Goal: Transaction & Acquisition: Book appointment/travel/reservation

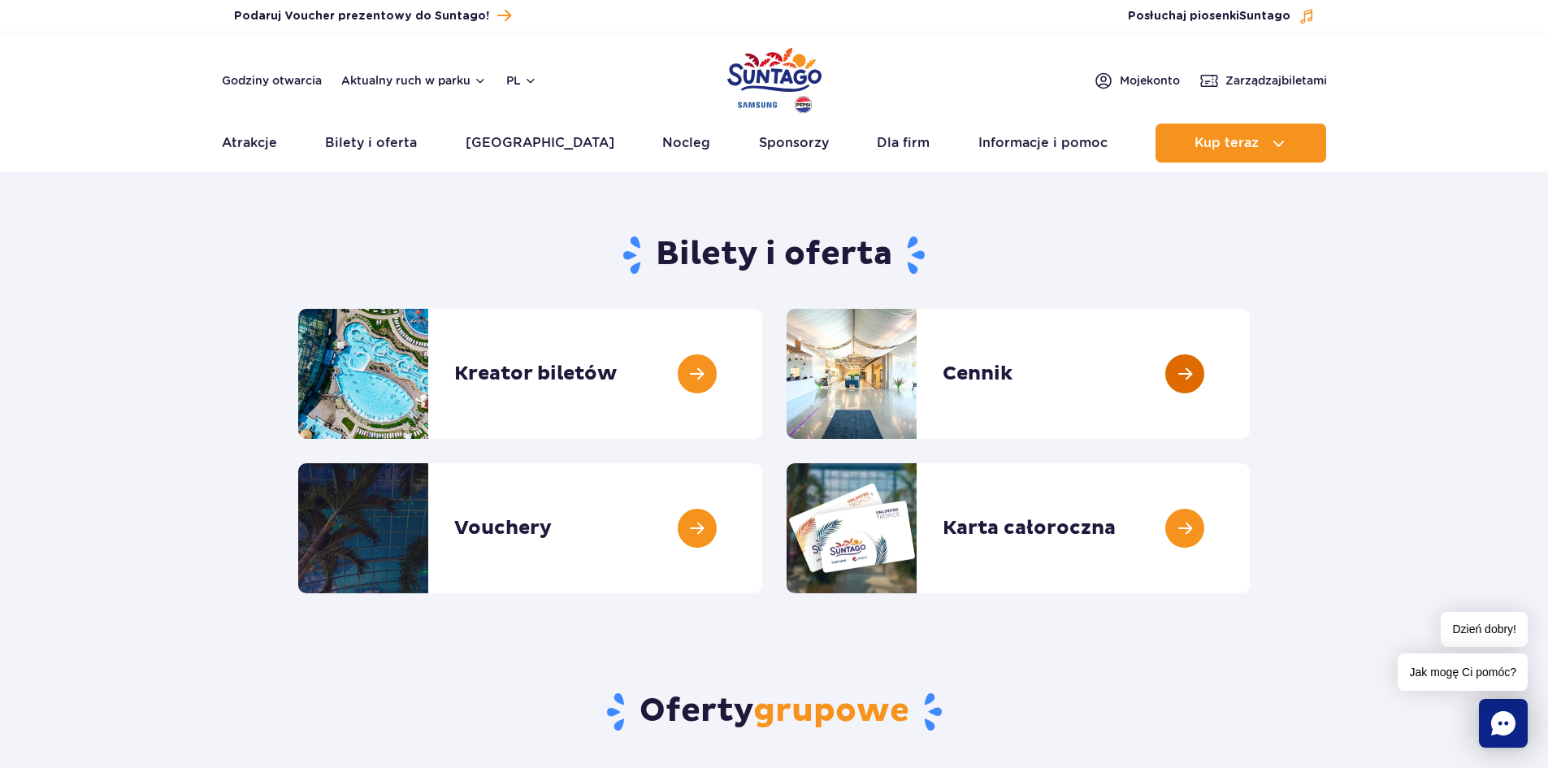
click at [1250, 372] on link at bounding box center [1250, 374] width 0 height 130
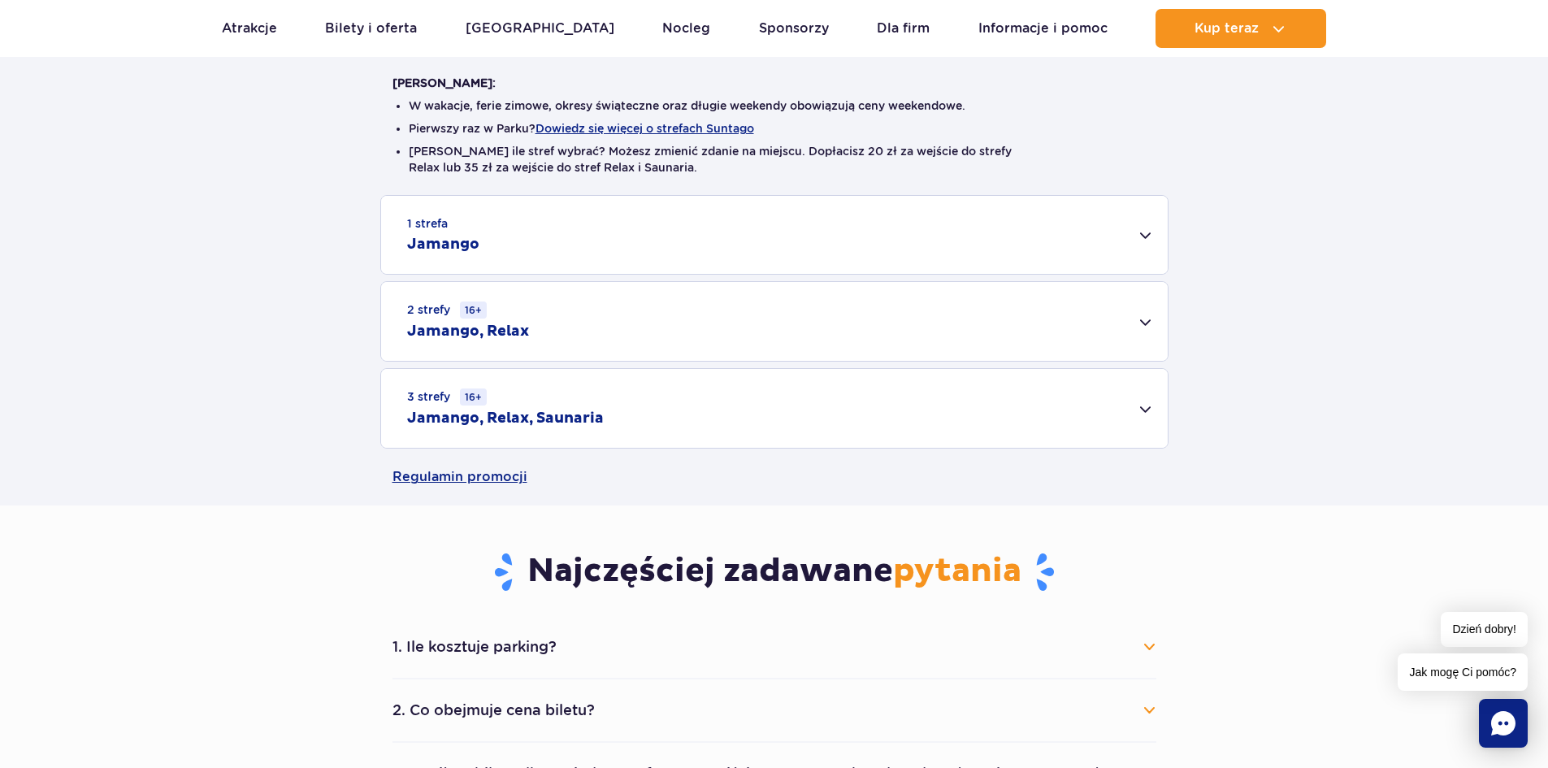
click at [1147, 410] on div "3 strefy 16+ Jamango, Relax, Saunaria" at bounding box center [774, 408] width 787 height 79
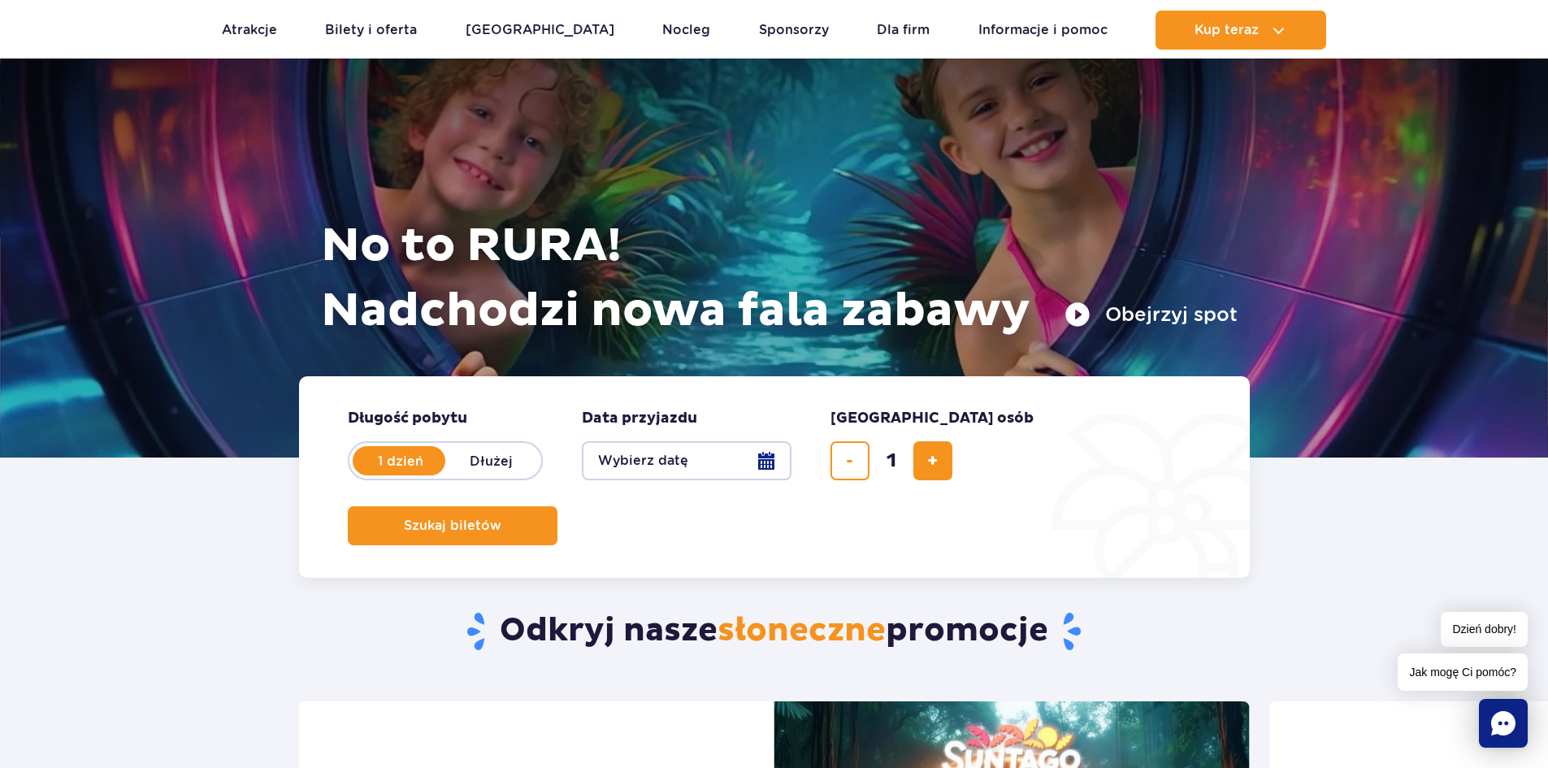
scroll to position [81, 0]
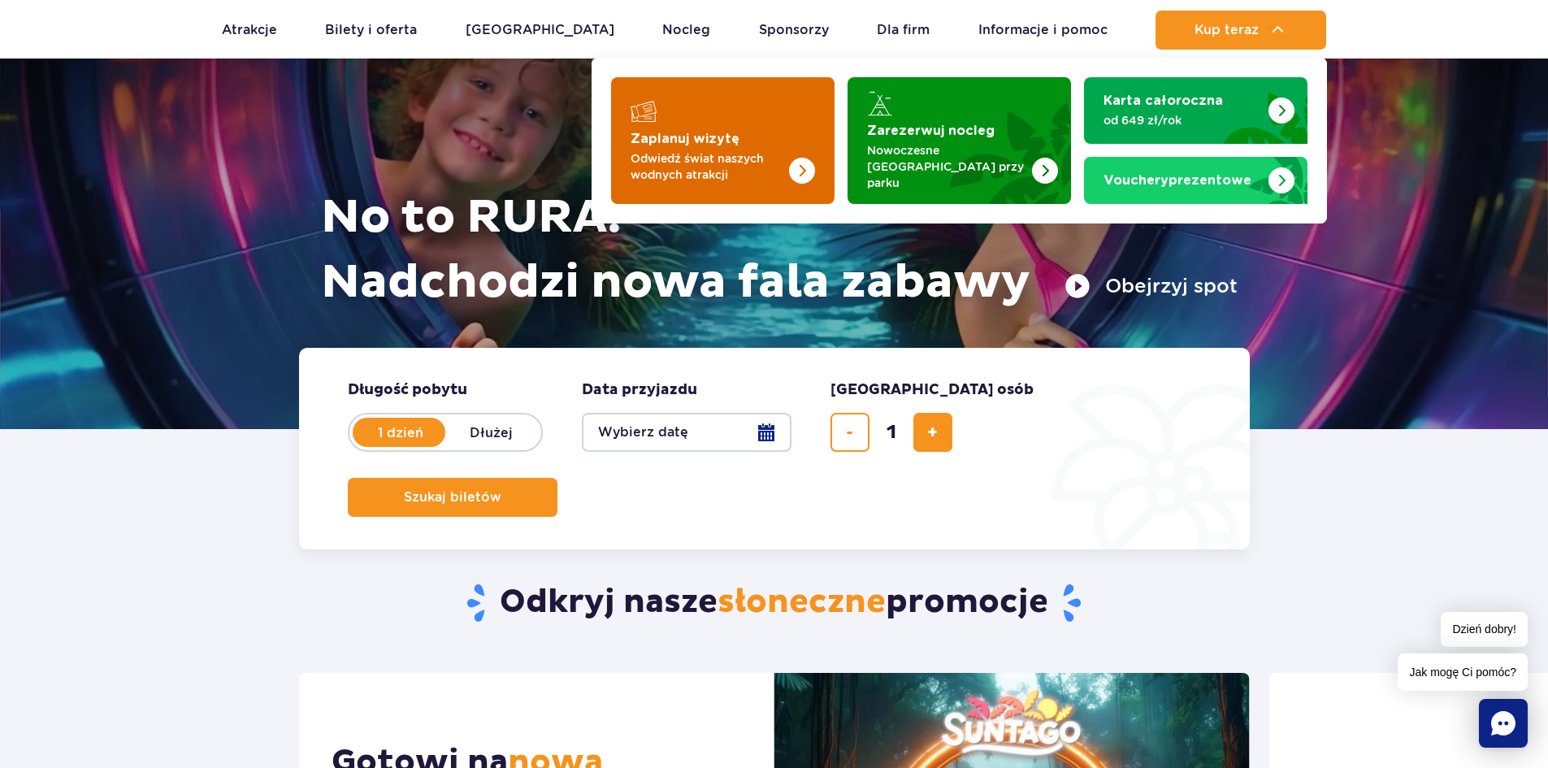
click at [709, 150] on p "Odwiedź świat naszych wodnych atrakcji" at bounding box center [710, 166] width 158 height 33
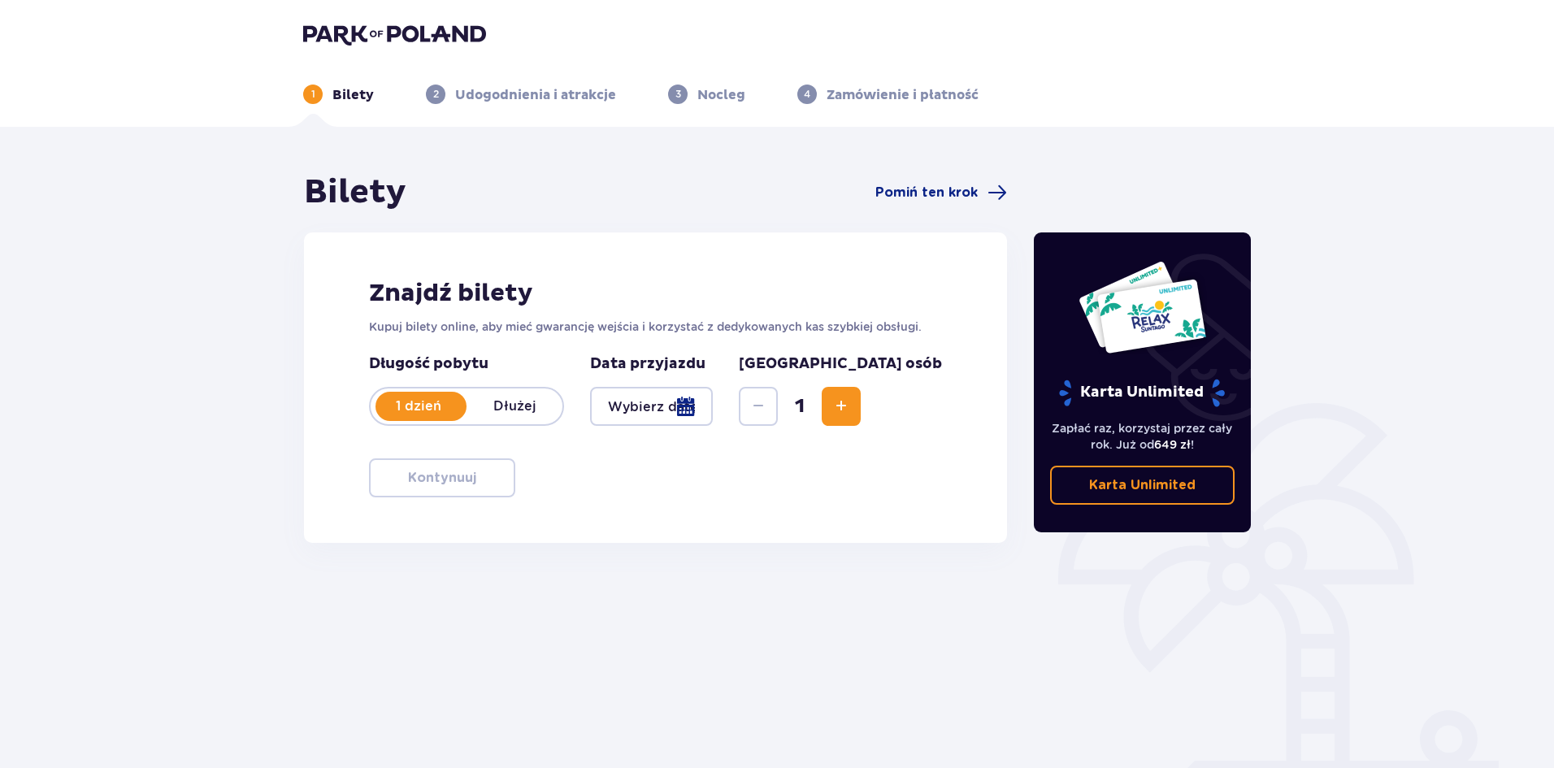
scroll to position [60, 0]
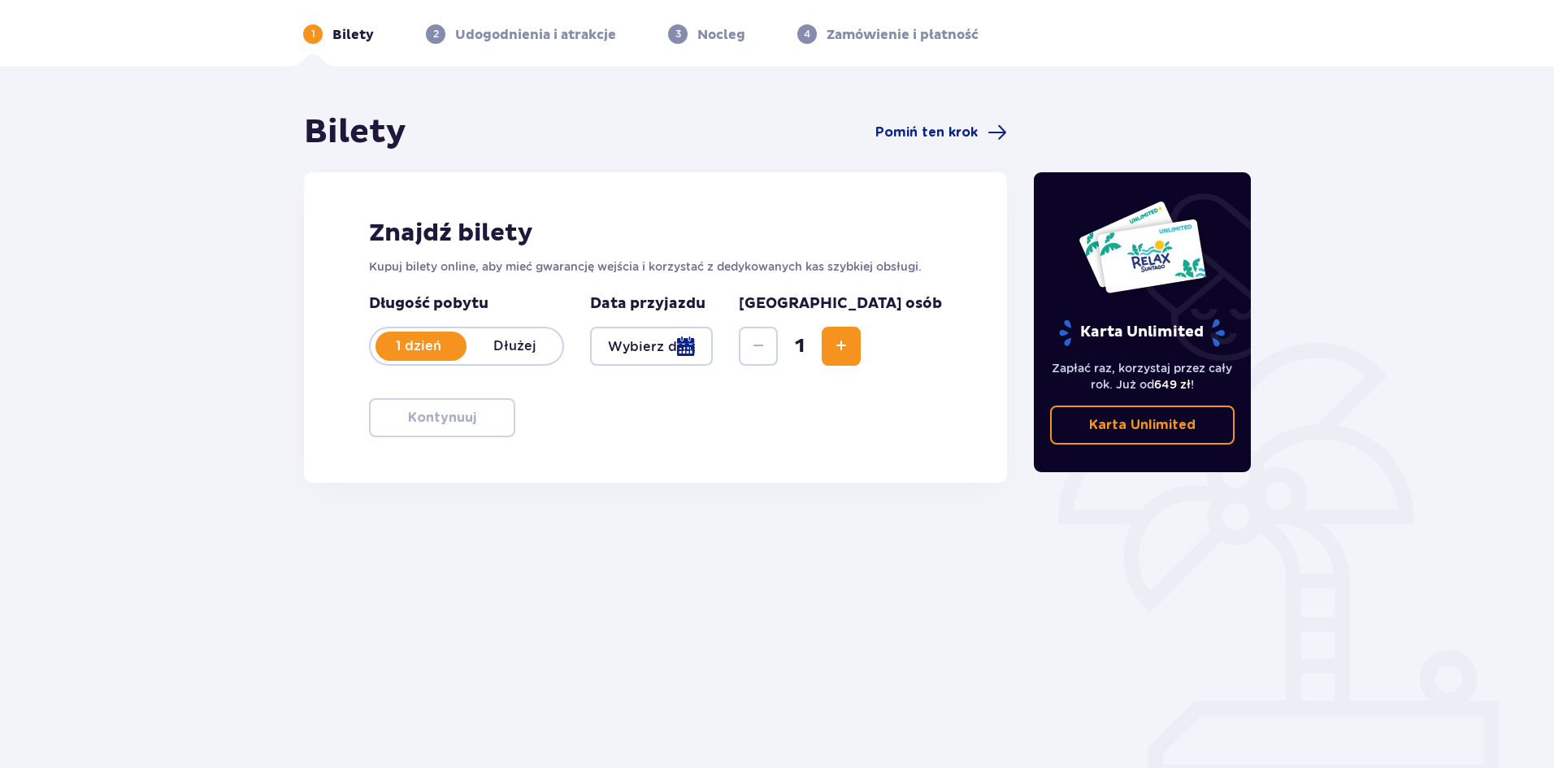
click at [713, 342] on div at bounding box center [651, 346] width 123 height 39
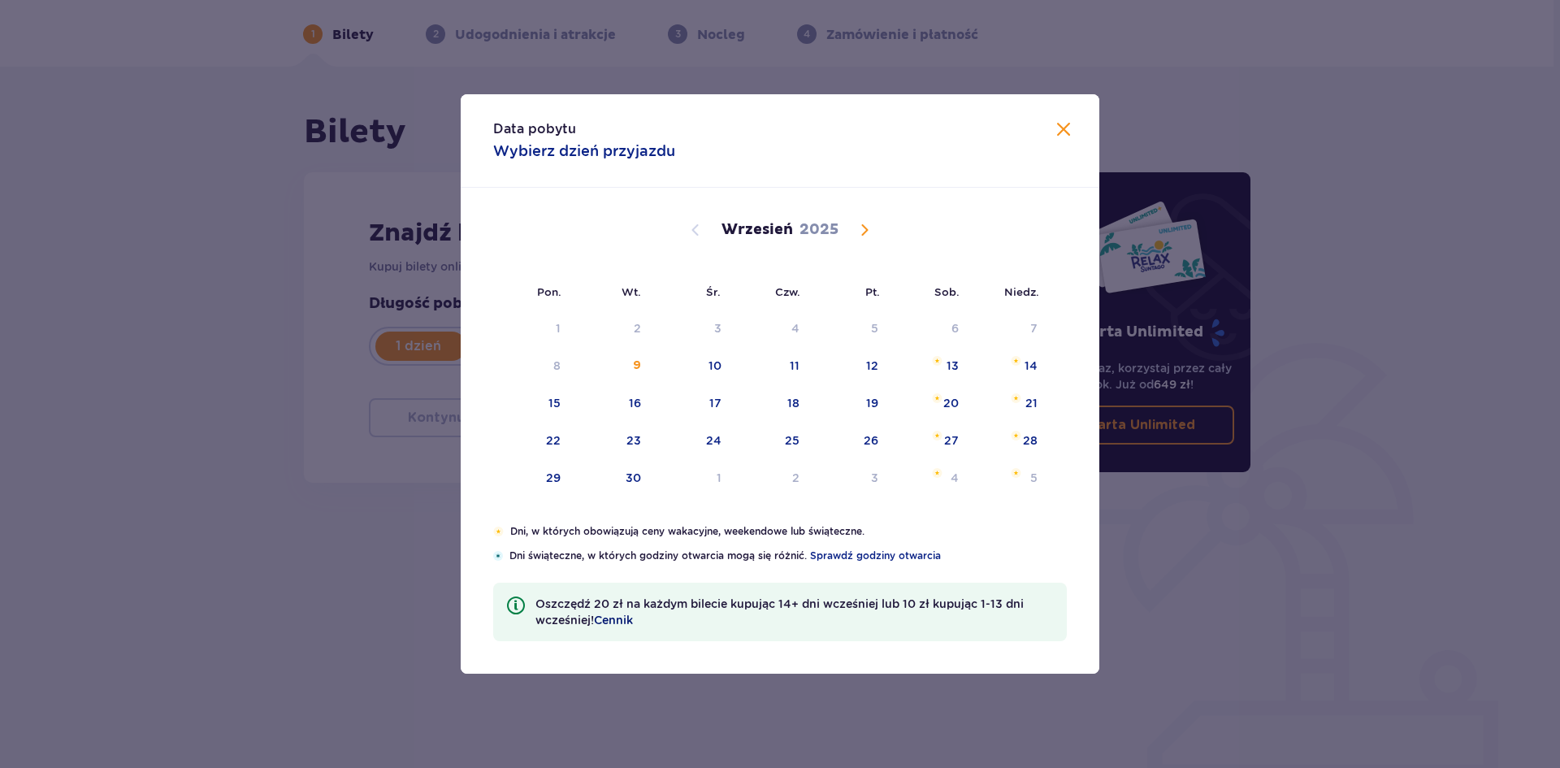
click at [611, 622] on span "Cennik" at bounding box center [613, 620] width 39 height 16
click at [868, 232] on span "Calendar" at bounding box center [865, 230] width 20 height 20
click at [955, 330] on div "4" at bounding box center [955, 328] width 8 height 16
type input "04.10.25"
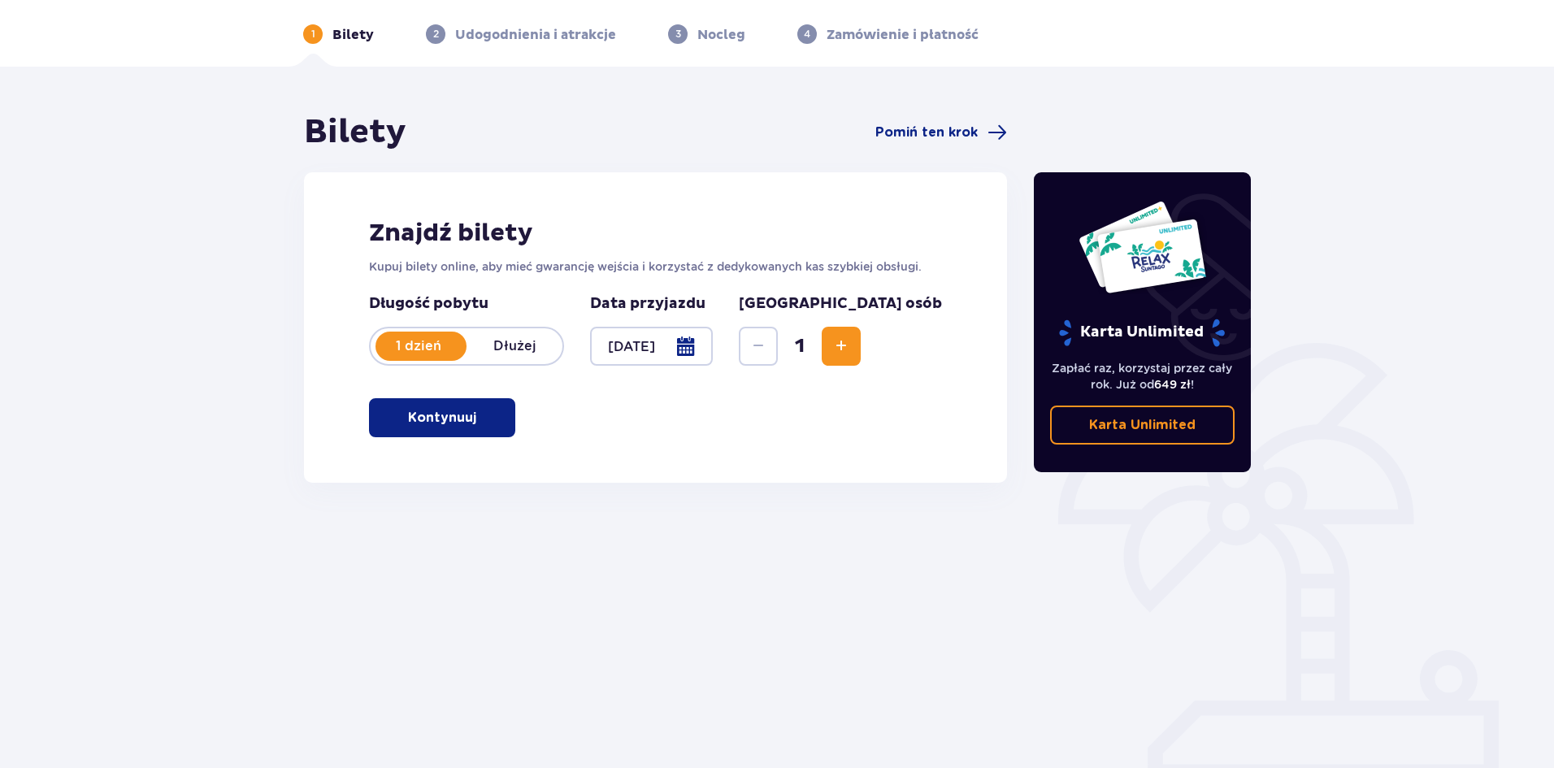
click at [477, 427] on span "button" at bounding box center [480, 418] width 20 height 20
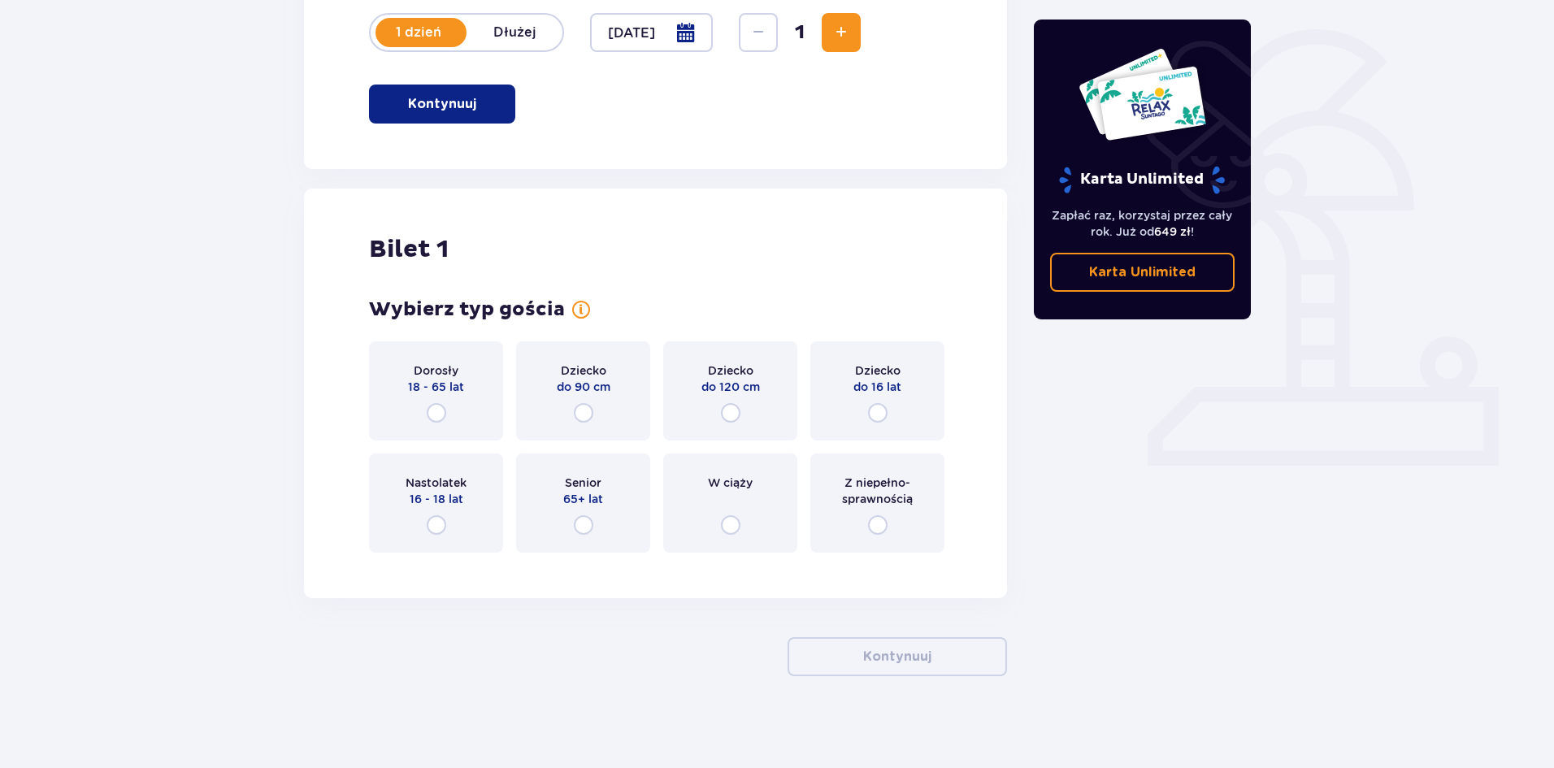
scroll to position [379, 0]
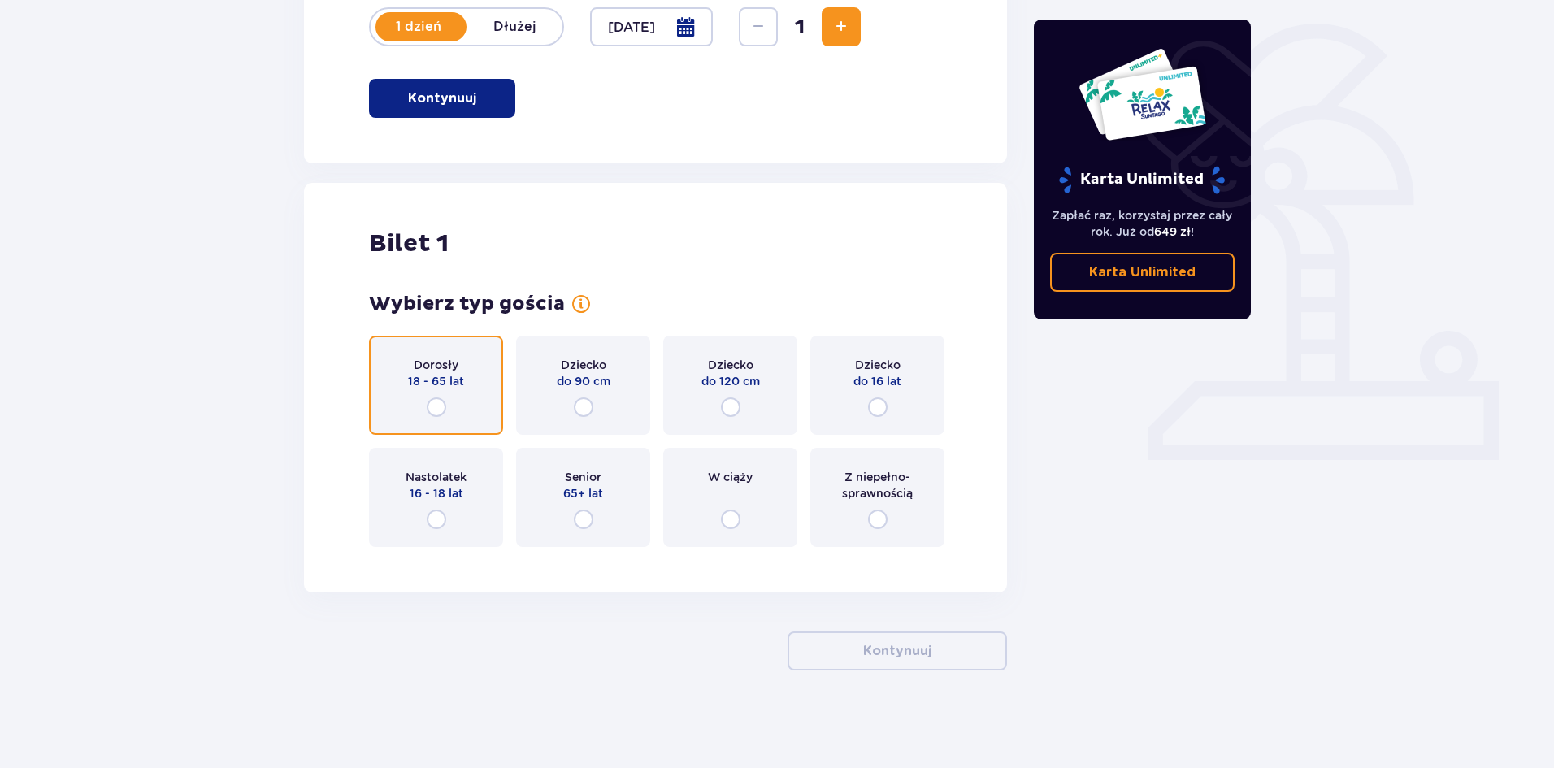
click at [436, 409] on input "radio" at bounding box center [437, 407] width 20 height 20
radio input "true"
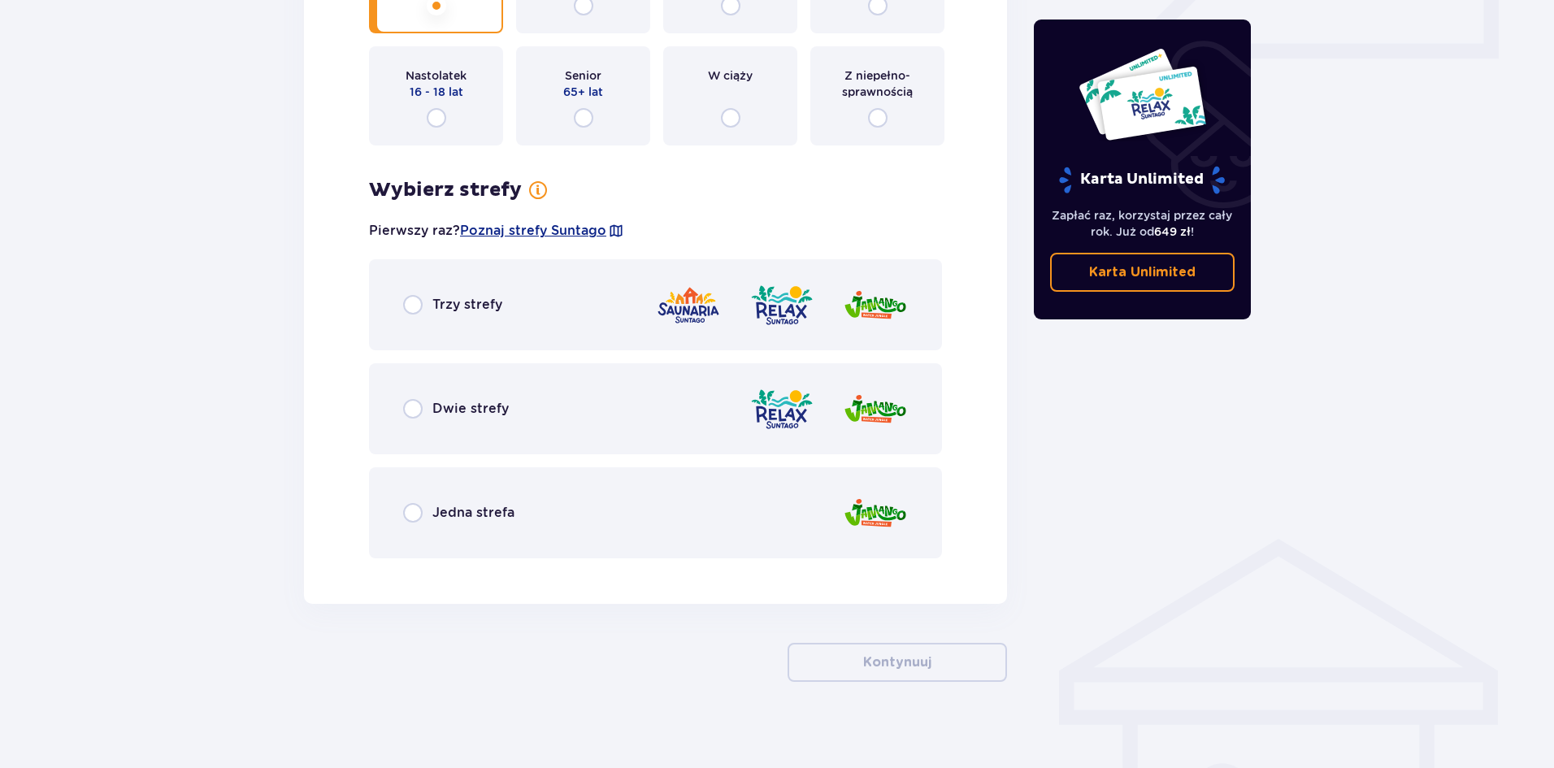
scroll to position [792, 0]
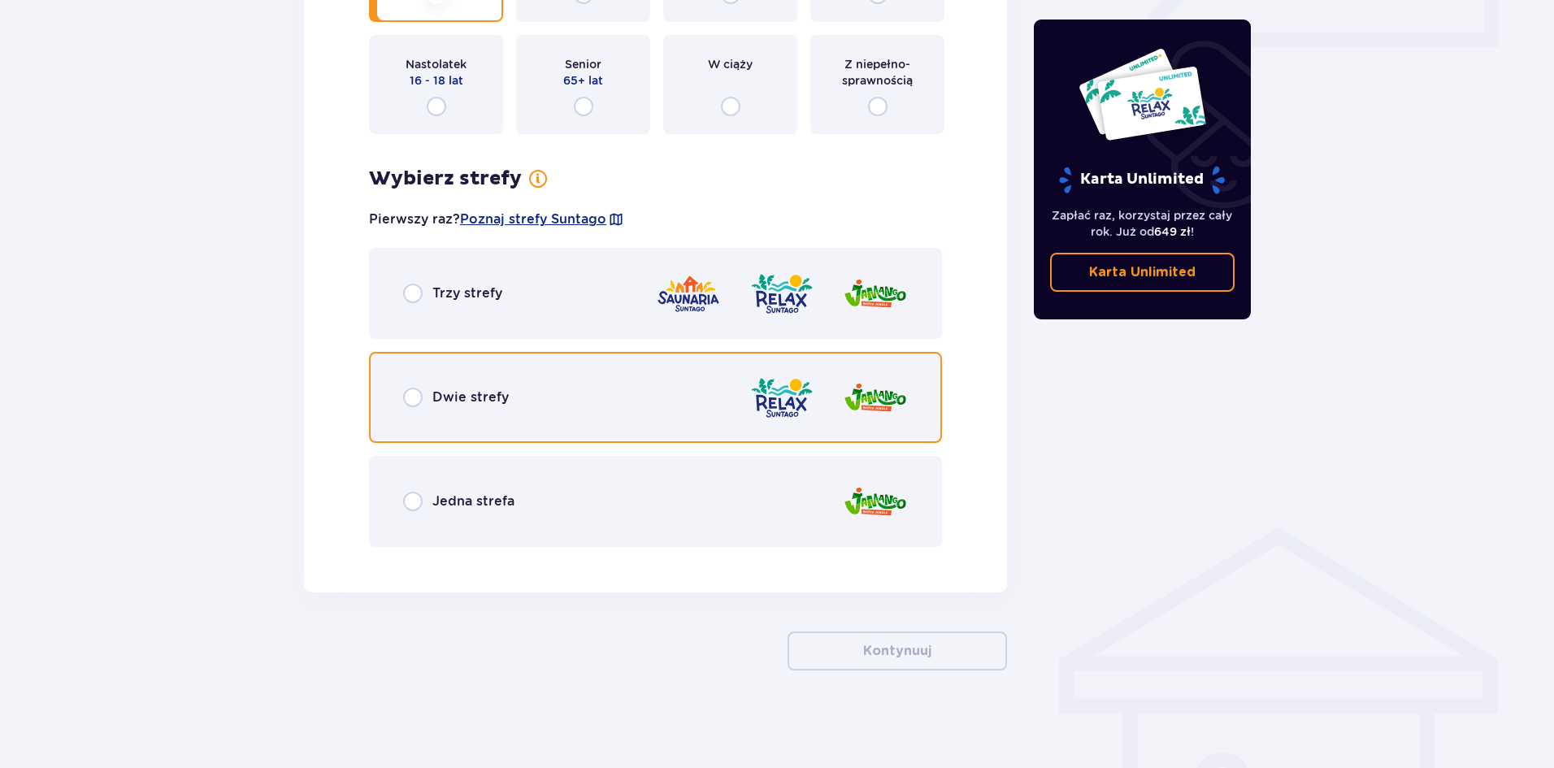
click at [413, 398] on input "radio" at bounding box center [413, 398] width 20 height 20
radio input "true"
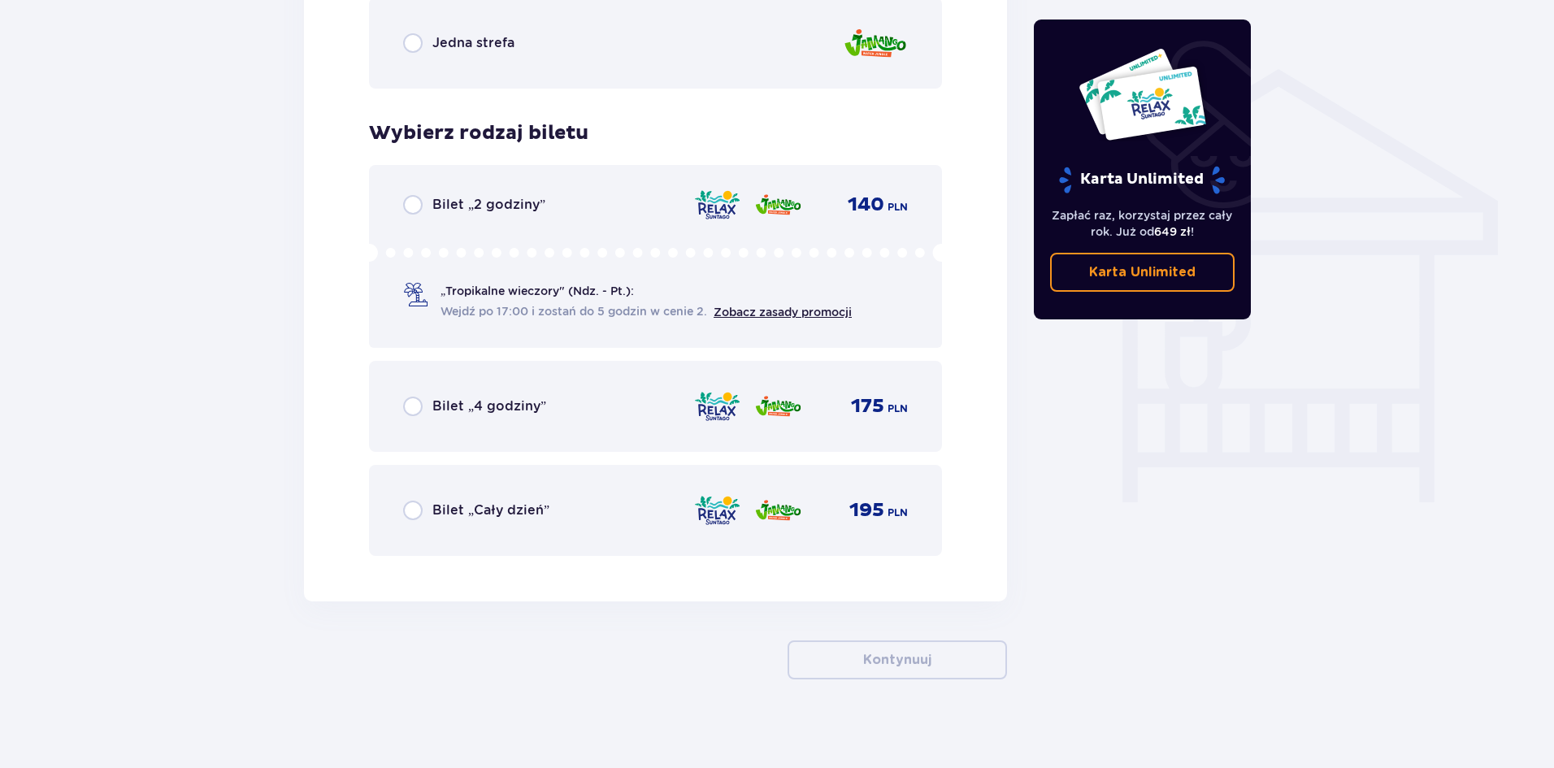
scroll to position [1260, 0]
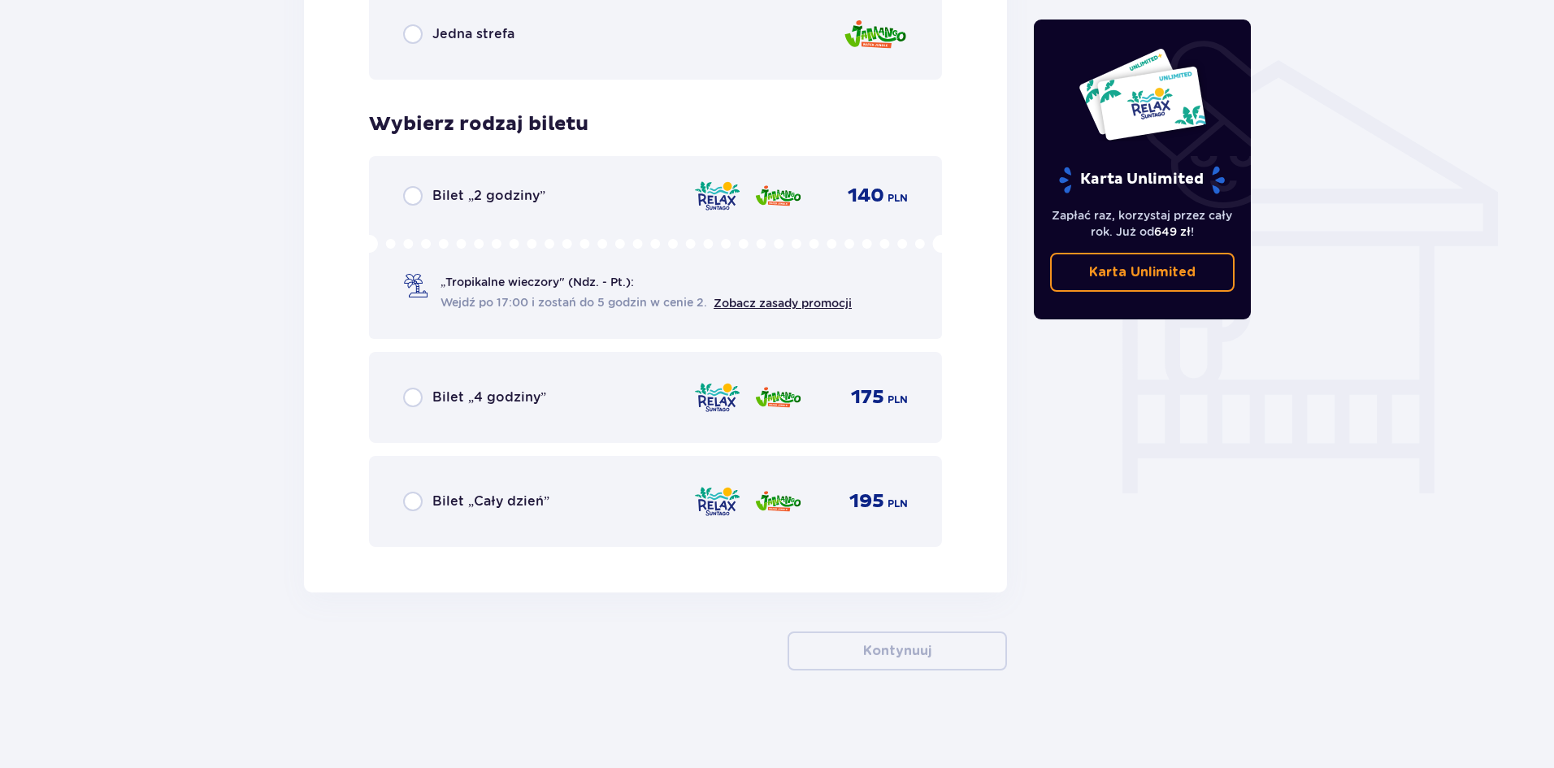
click at [425, 503] on div "Bilet „Cały dzień”" at bounding box center [476, 502] width 146 height 20
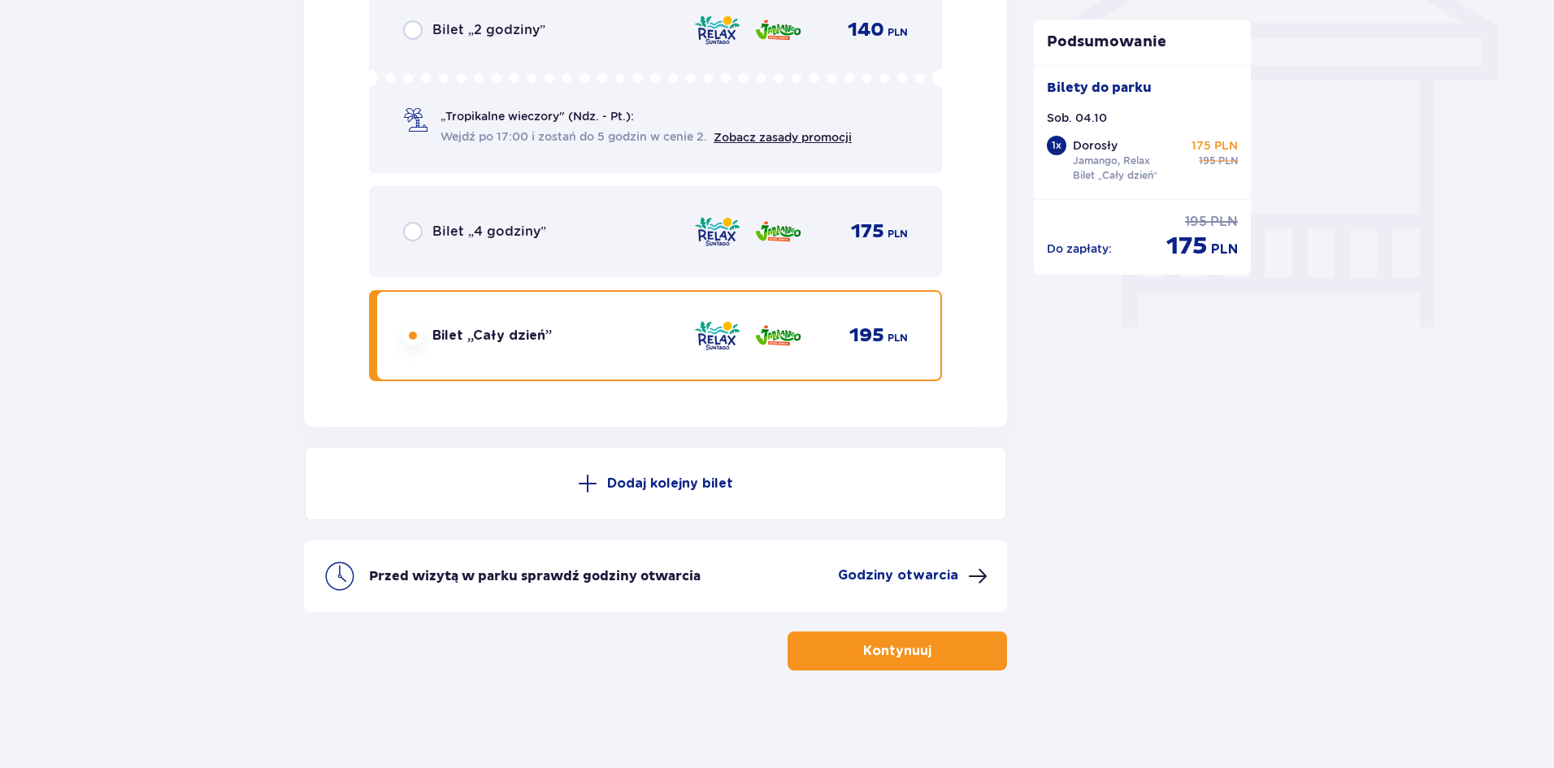
click at [416, 339] on input "radio" at bounding box center [413, 336] width 20 height 20
radio input "true"
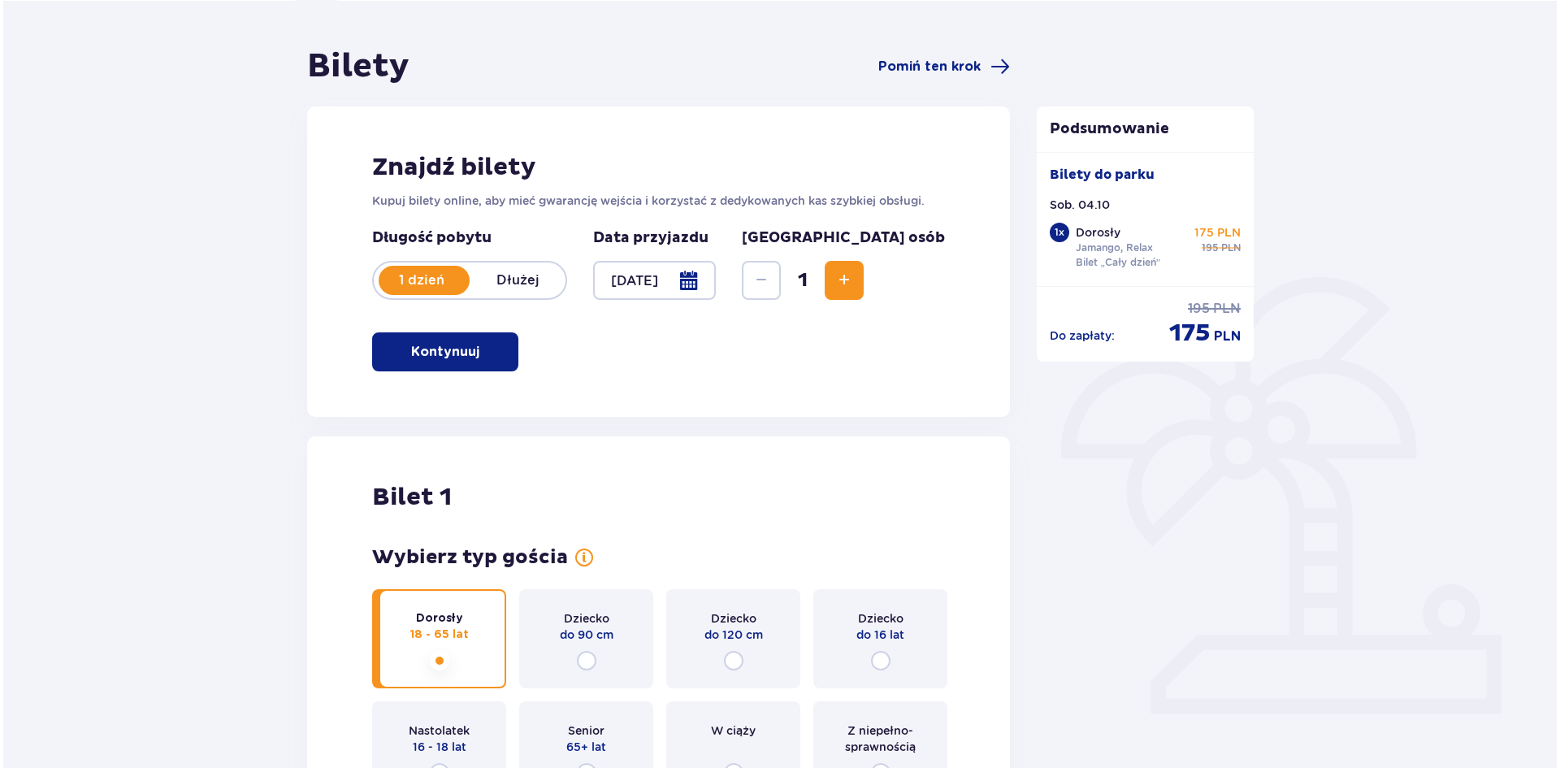
scroll to position [125, 0]
click at [713, 283] on div at bounding box center [651, 281] width 123 height 39
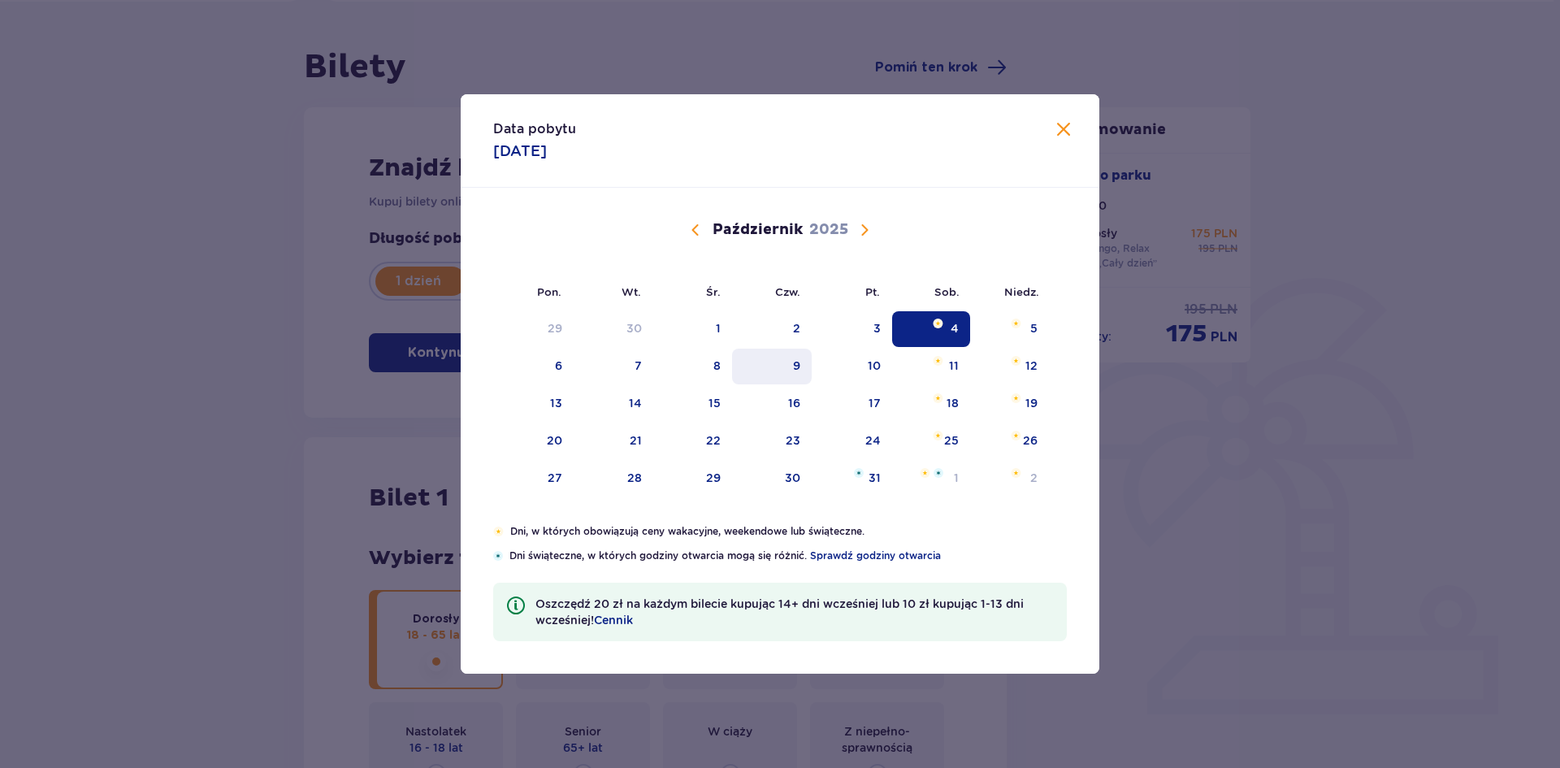
click at [796, 372] on div "9" at bounding box center [796, 366] width 7 height 16
type input "09.10.25"
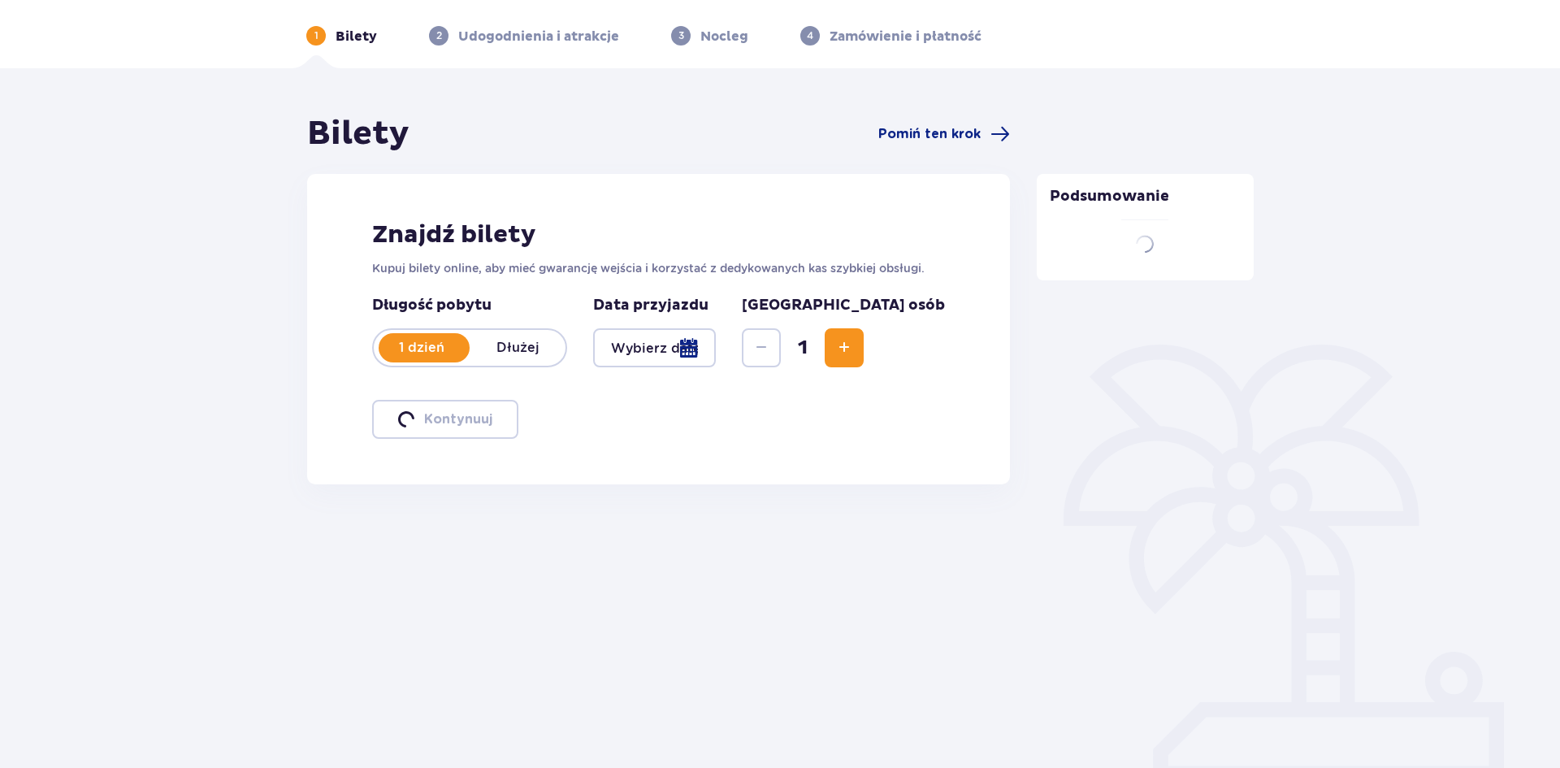
scroll to position [59, 0]
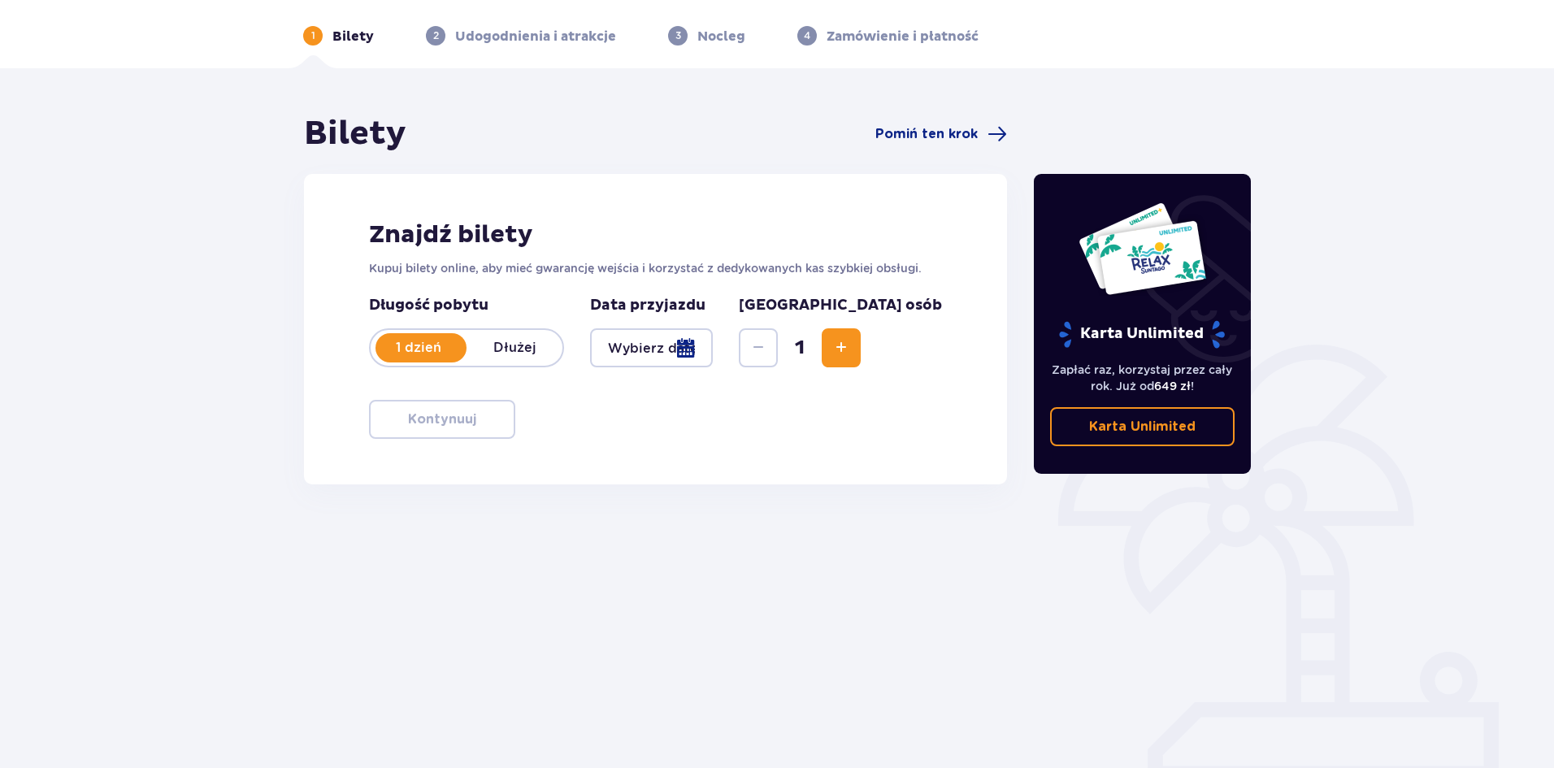
click at [713, 351] on div at bounding box center [651, 347] width 123 height 39
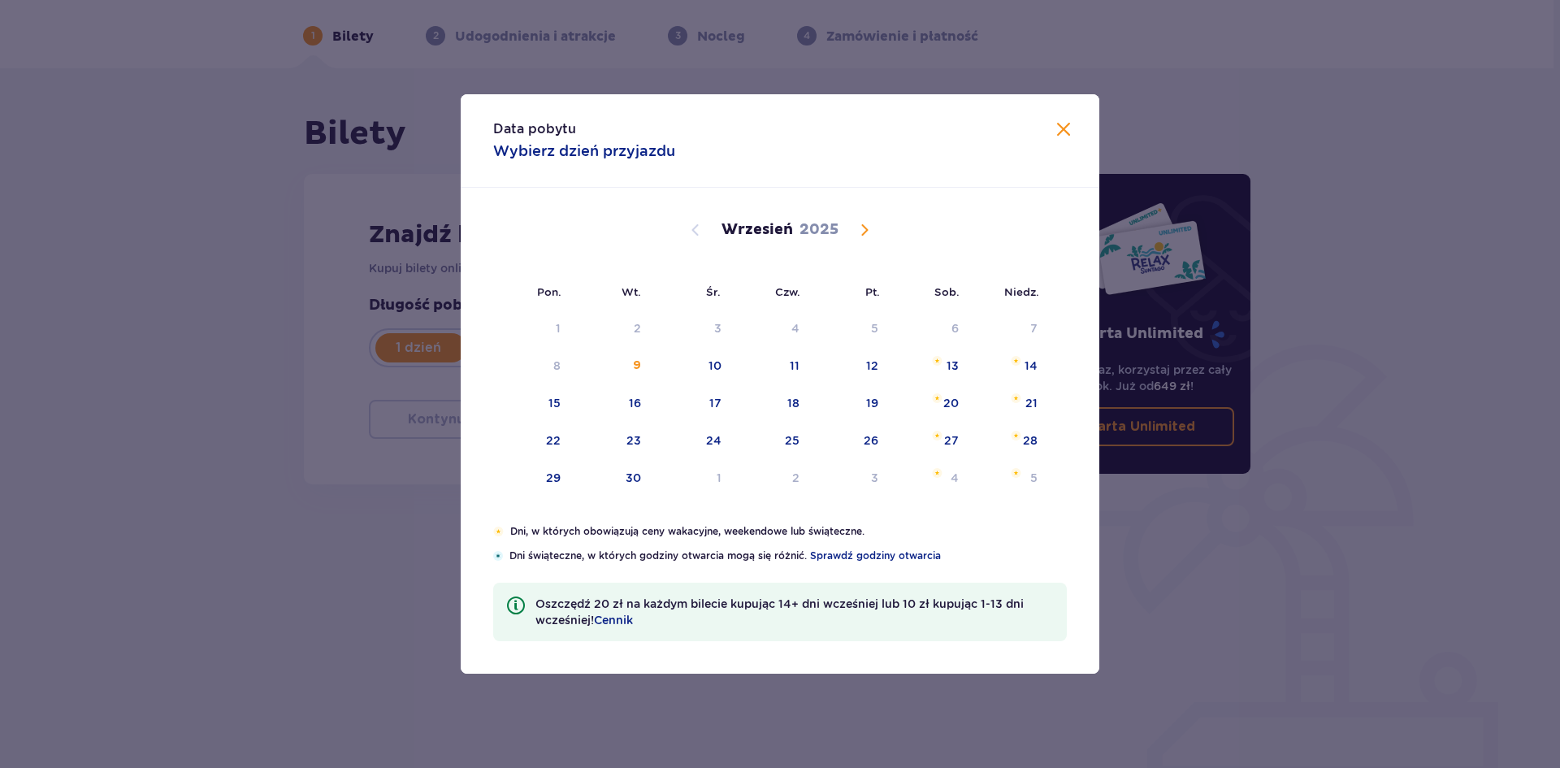
click at [862, 233] on span "Calendar" at bounding box center [865, 230] width 20 height 20
click at [702, 412] on div "15" at bounding box center [692, 404] width 79 height 36
type input "15.10.25"
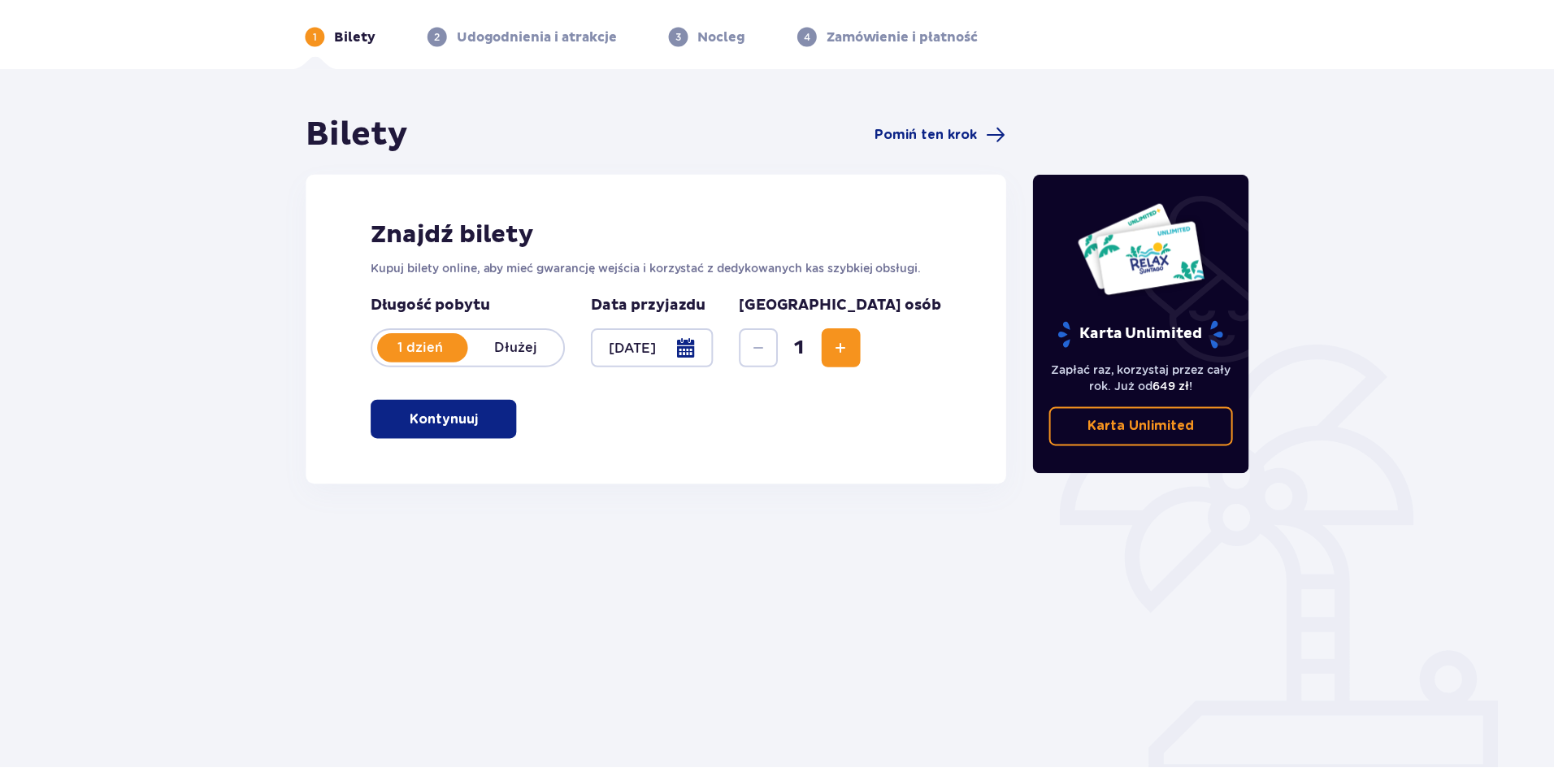
scroll to position [60, 0]
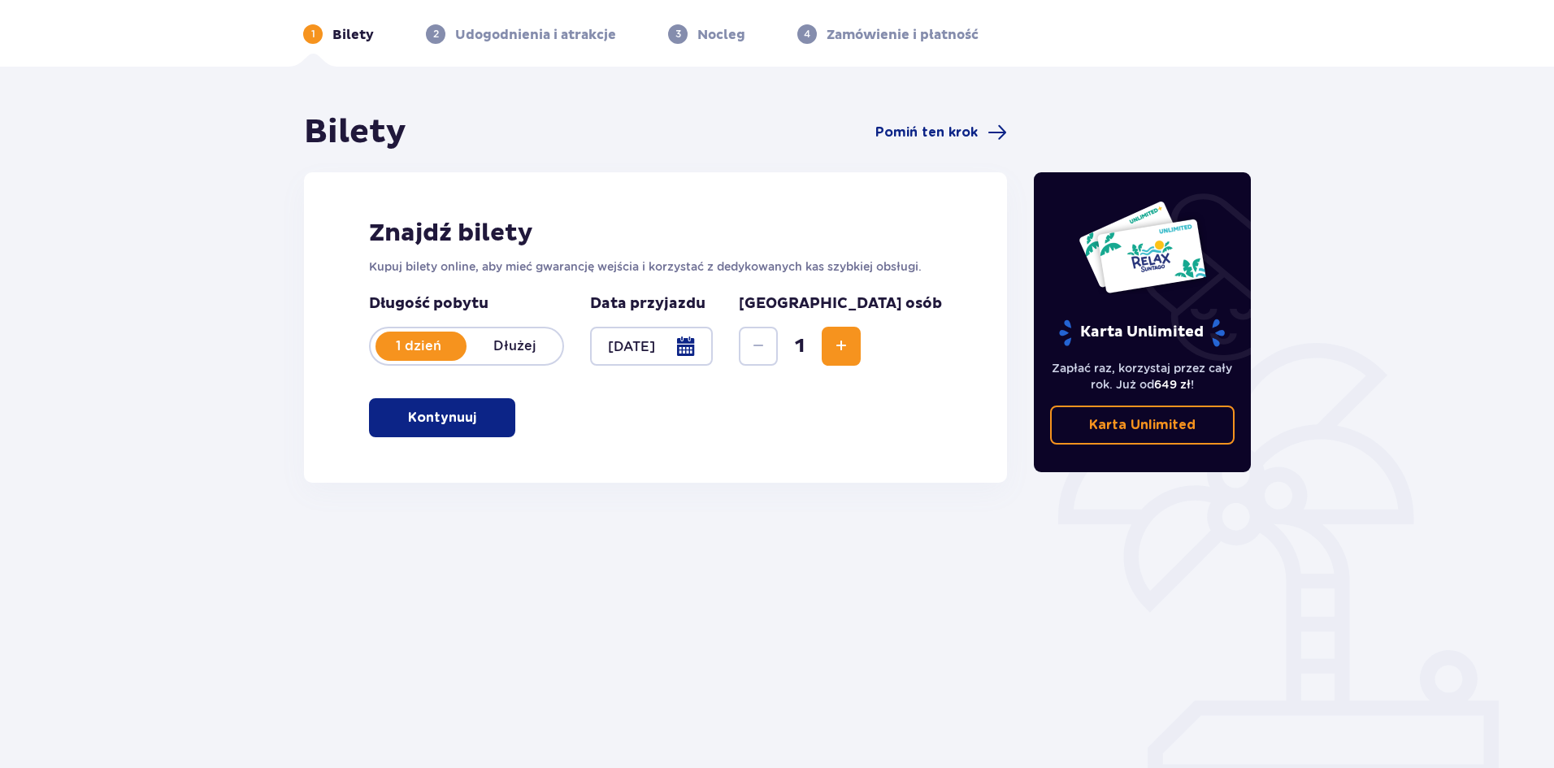
click at [467, 406] on button "Kontynuuj" at bounding box center [442, 417] width 146 height 39
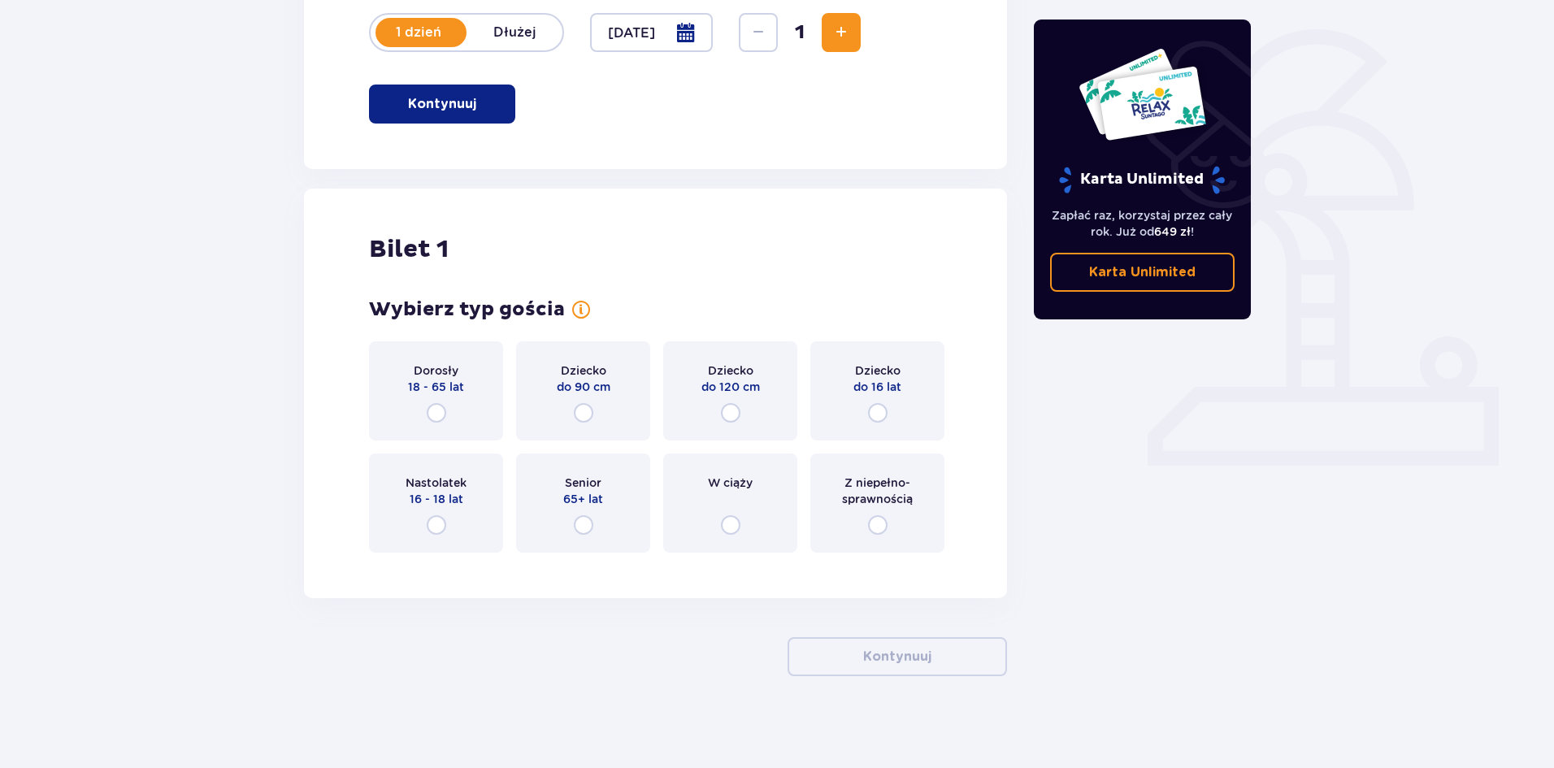
scroll to position [379, 0]
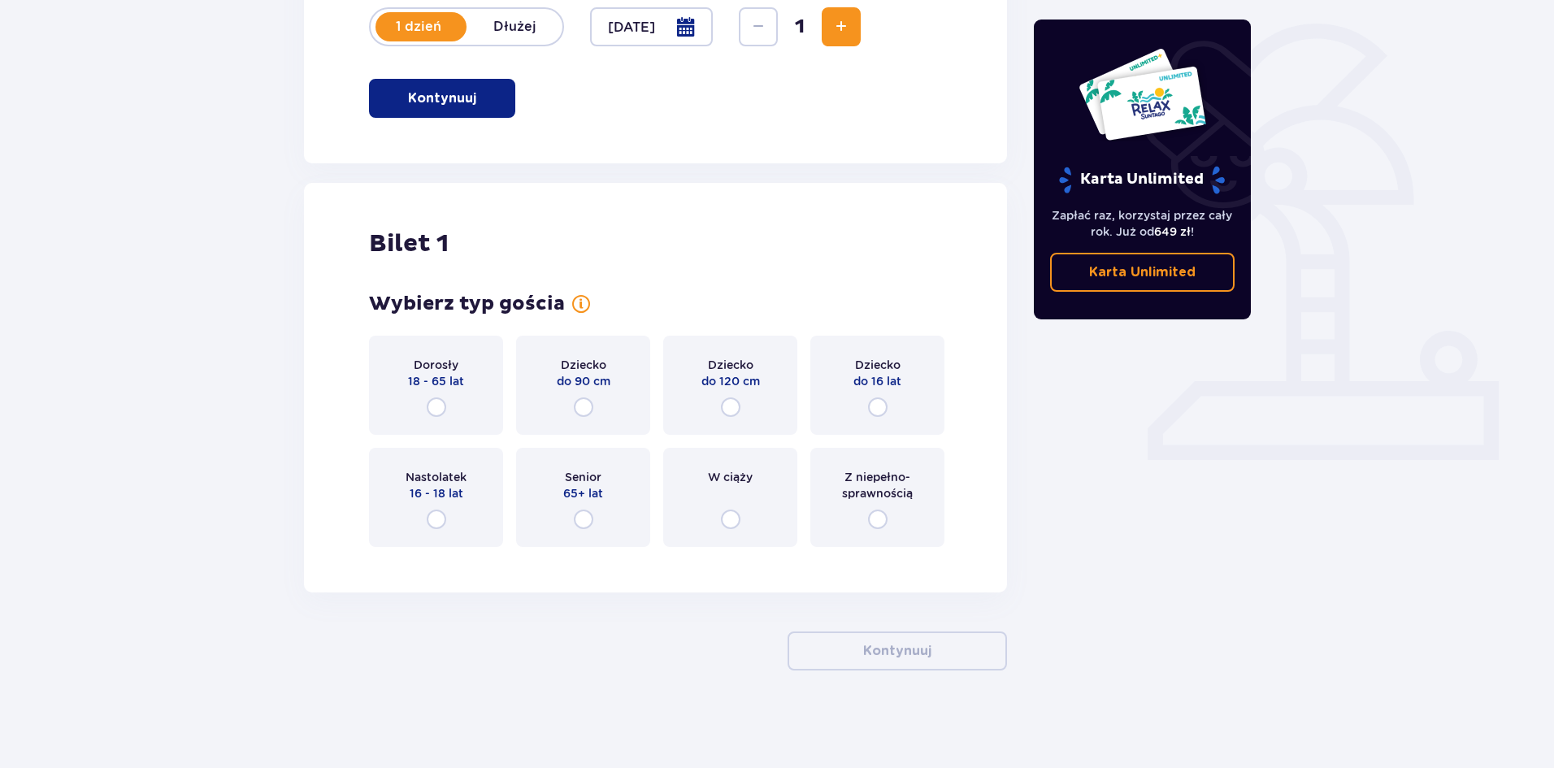
click at [448, 408] on div "Dorosły 18 - 65 lat" at bounding box center [436, 385] width 134 height 99
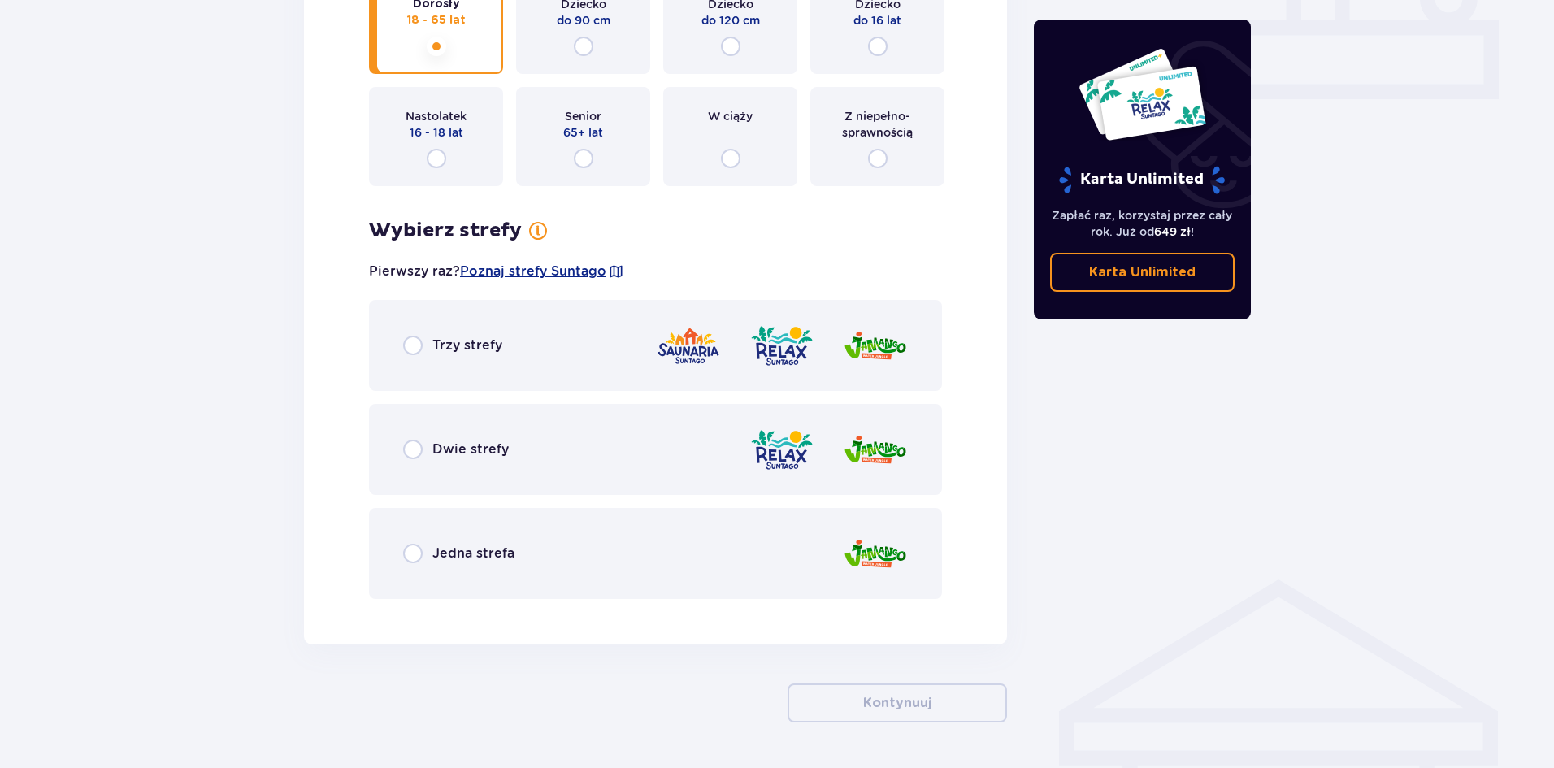
scroll to position [792, 0]
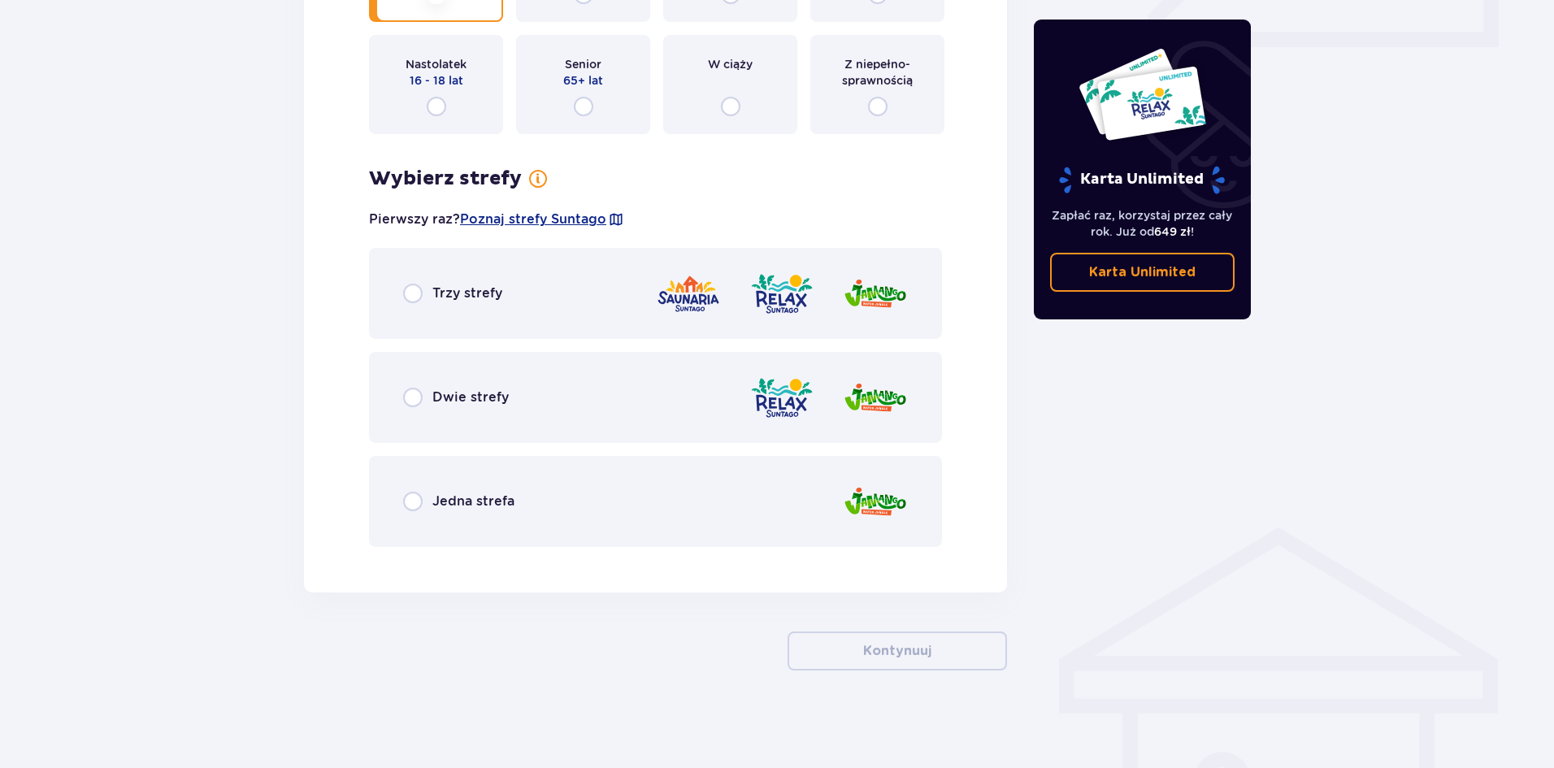
click at [445, 400] on p "Dwie strefy" at bounding box center [470, 397] width 76 height 18
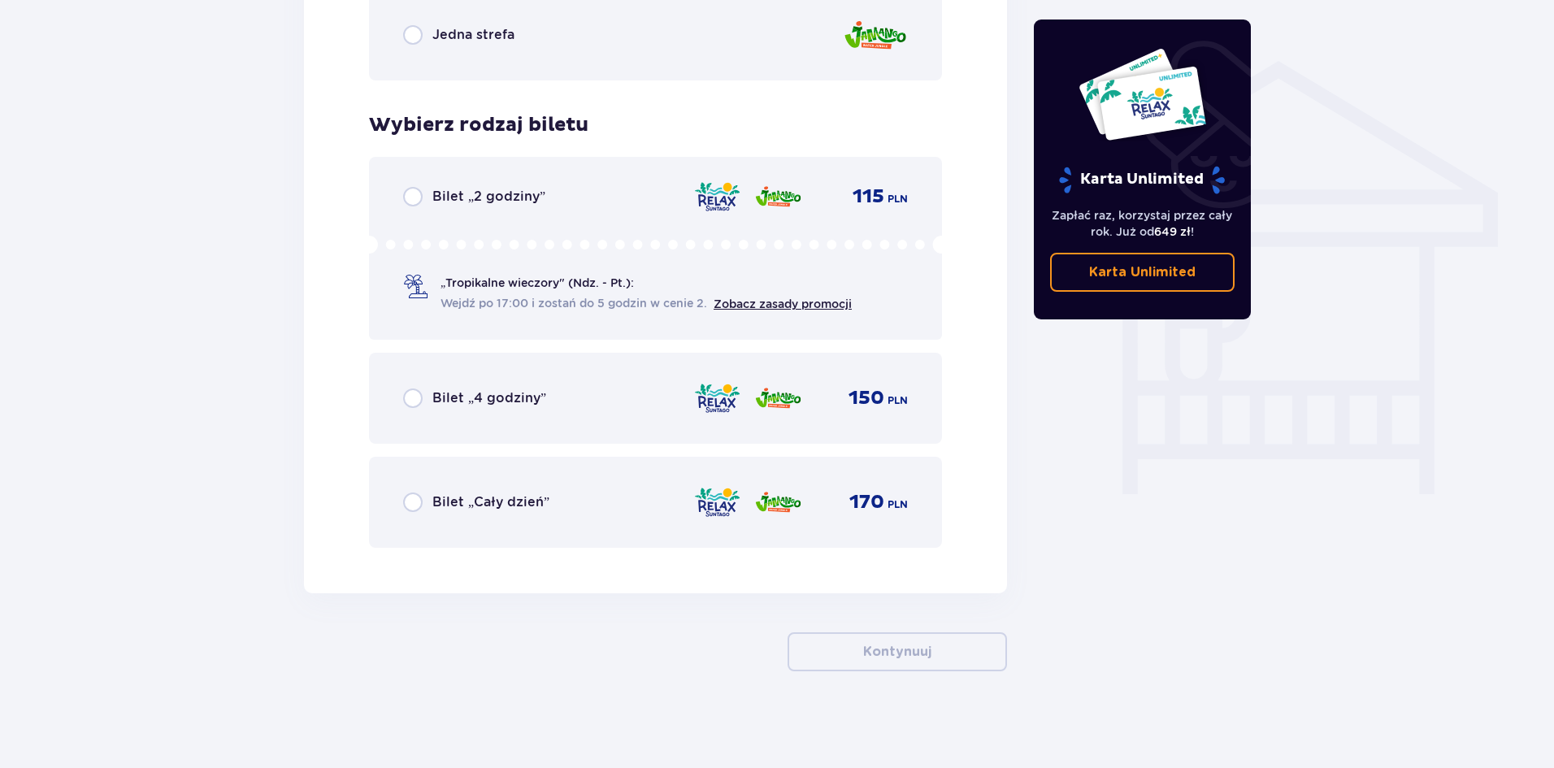
scroll to position [1260, 0]
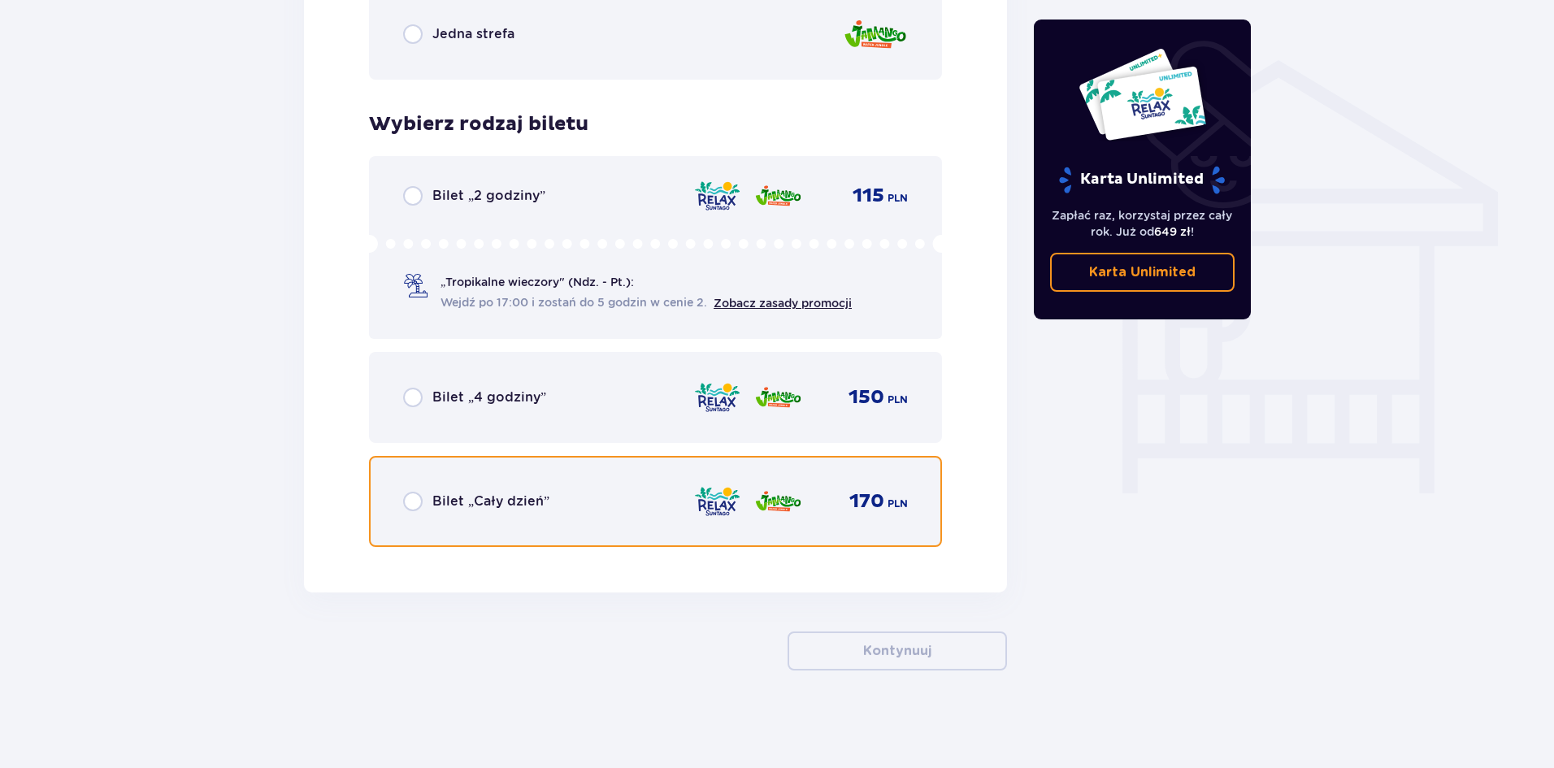
click at [410, 501] on input "radio" at bounding box center [413, 502] width 20 height 20
radio input "true"
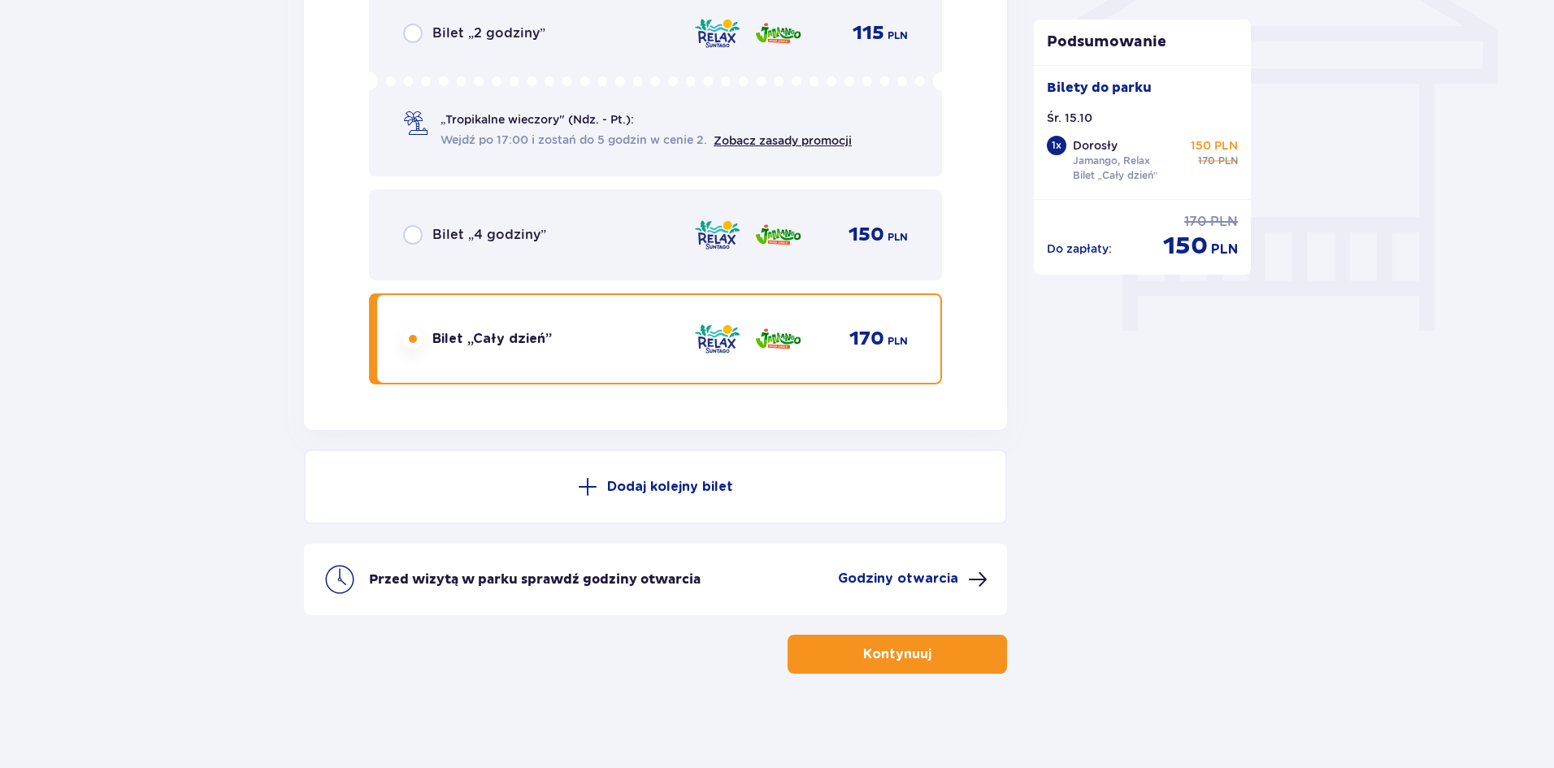
scroll to position [1425, 0]
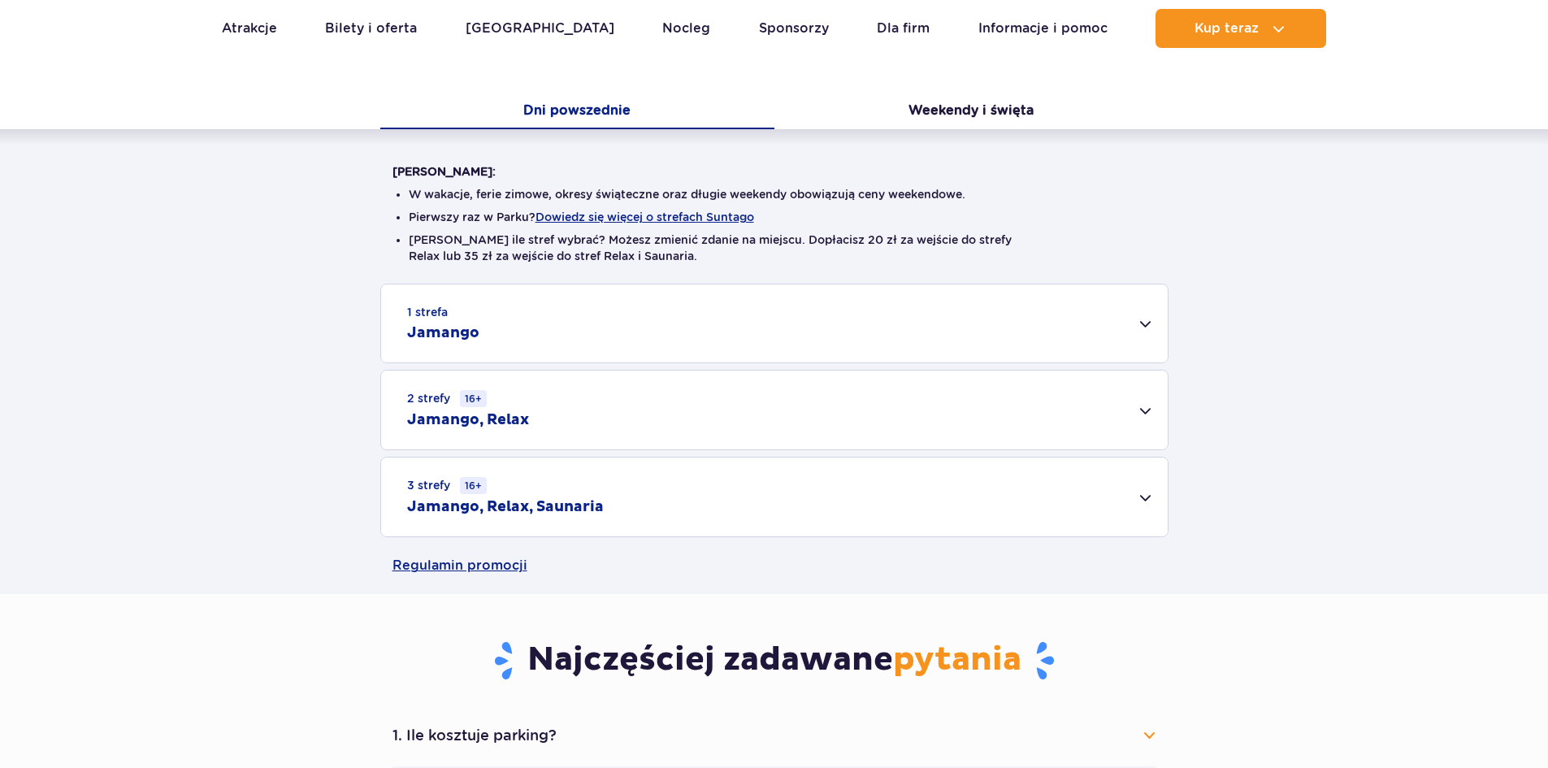
scroll to position [325, 0]
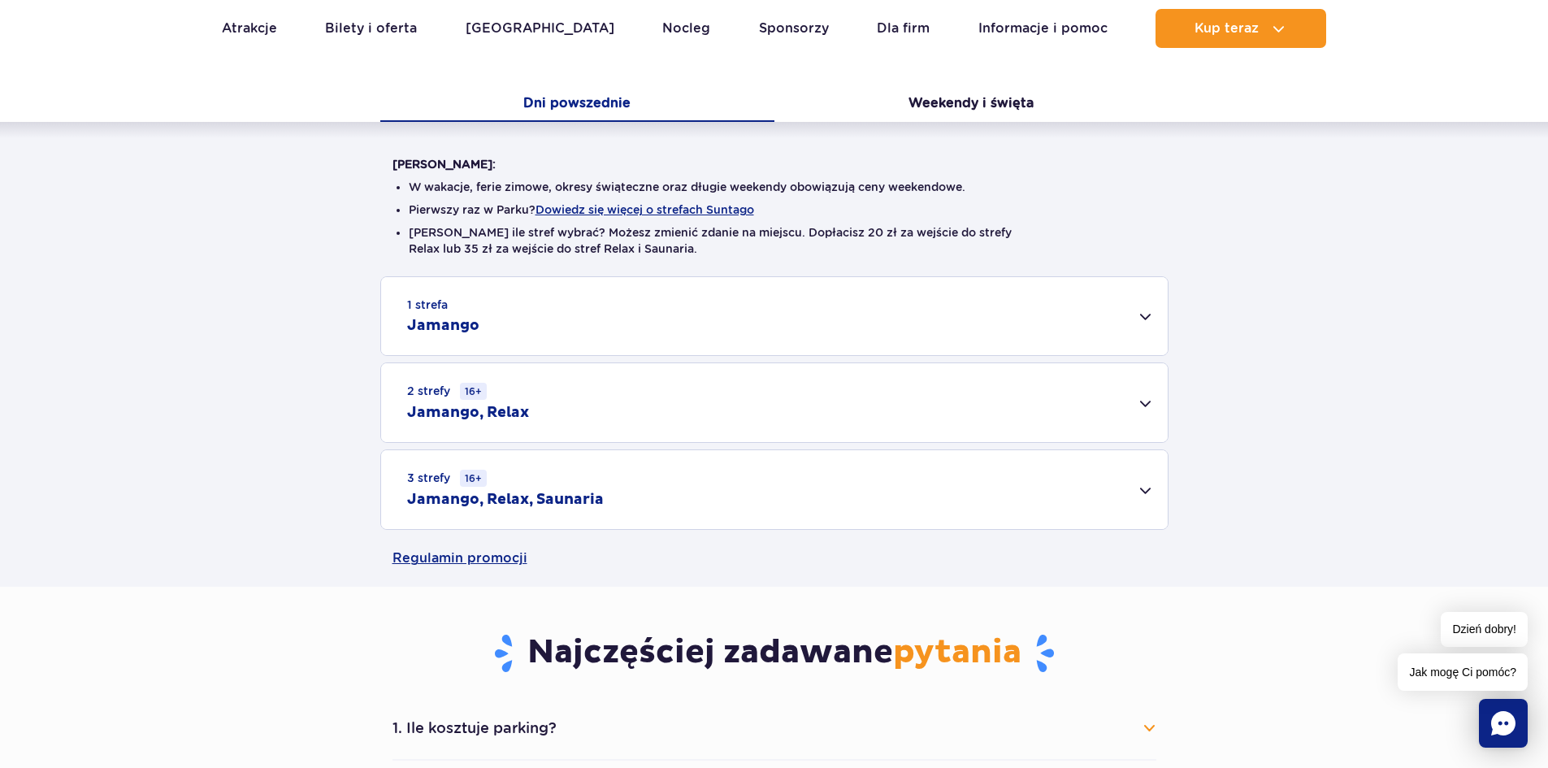
click at [904, 381] on div "2 strefy 16+ Jamango, Relax" at bounding box center [774, 402] width 787 height 79
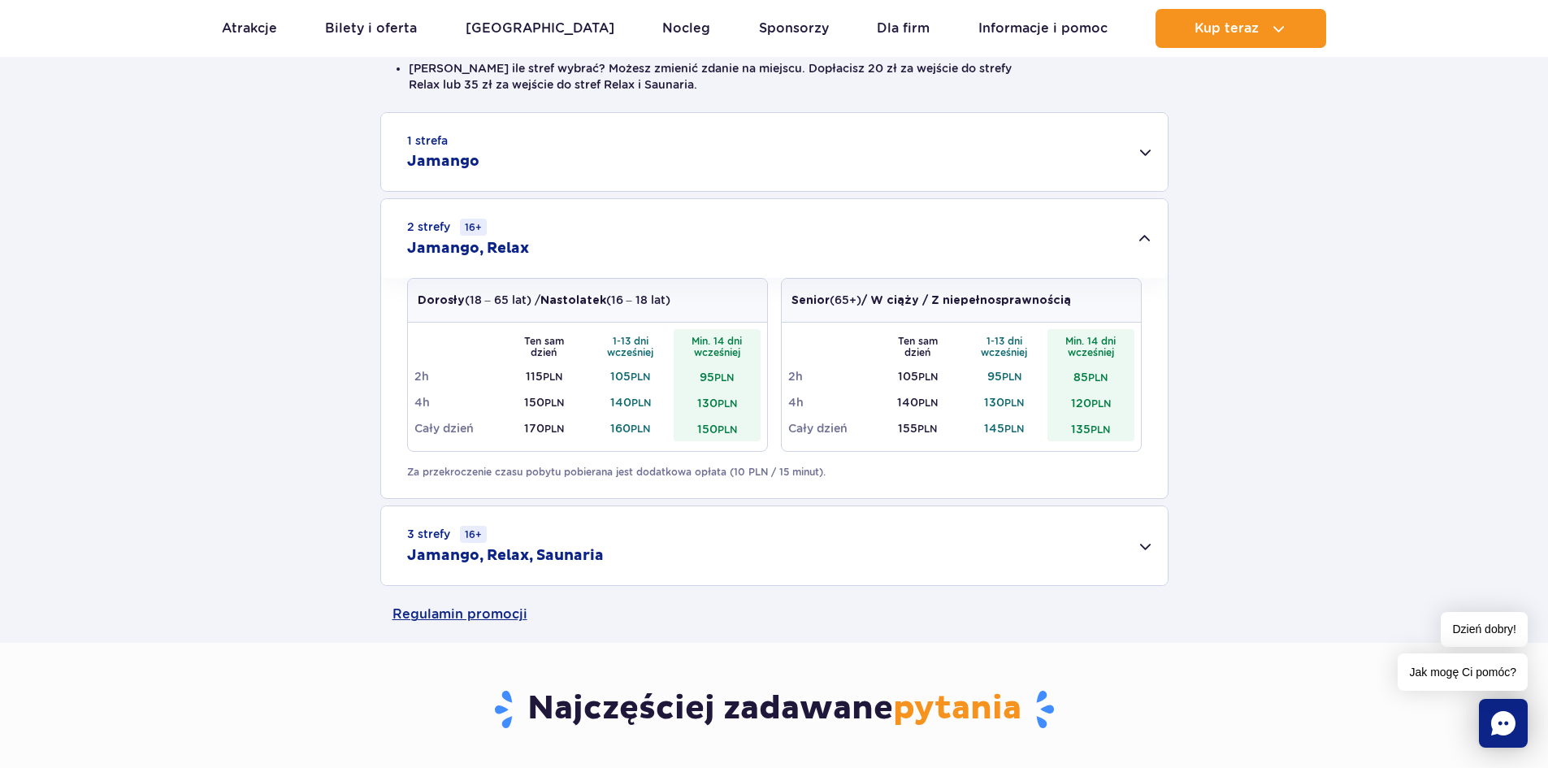
scroll to position [488, 0]
click at [1135, 154] on div "1 strefa Jamango" at bounding box center [774, 154] width 787 height 78
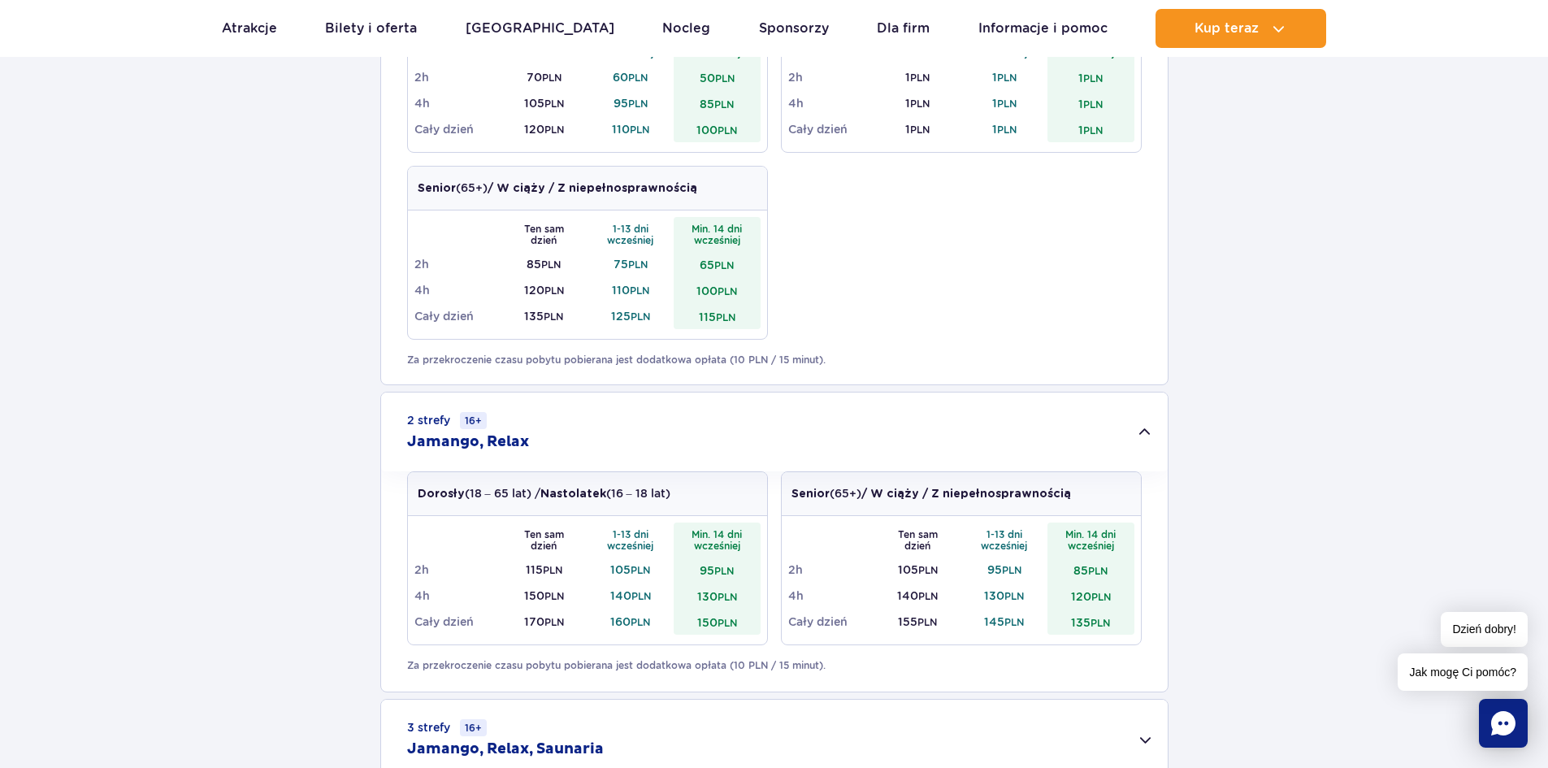
scroll to position [975, 0]
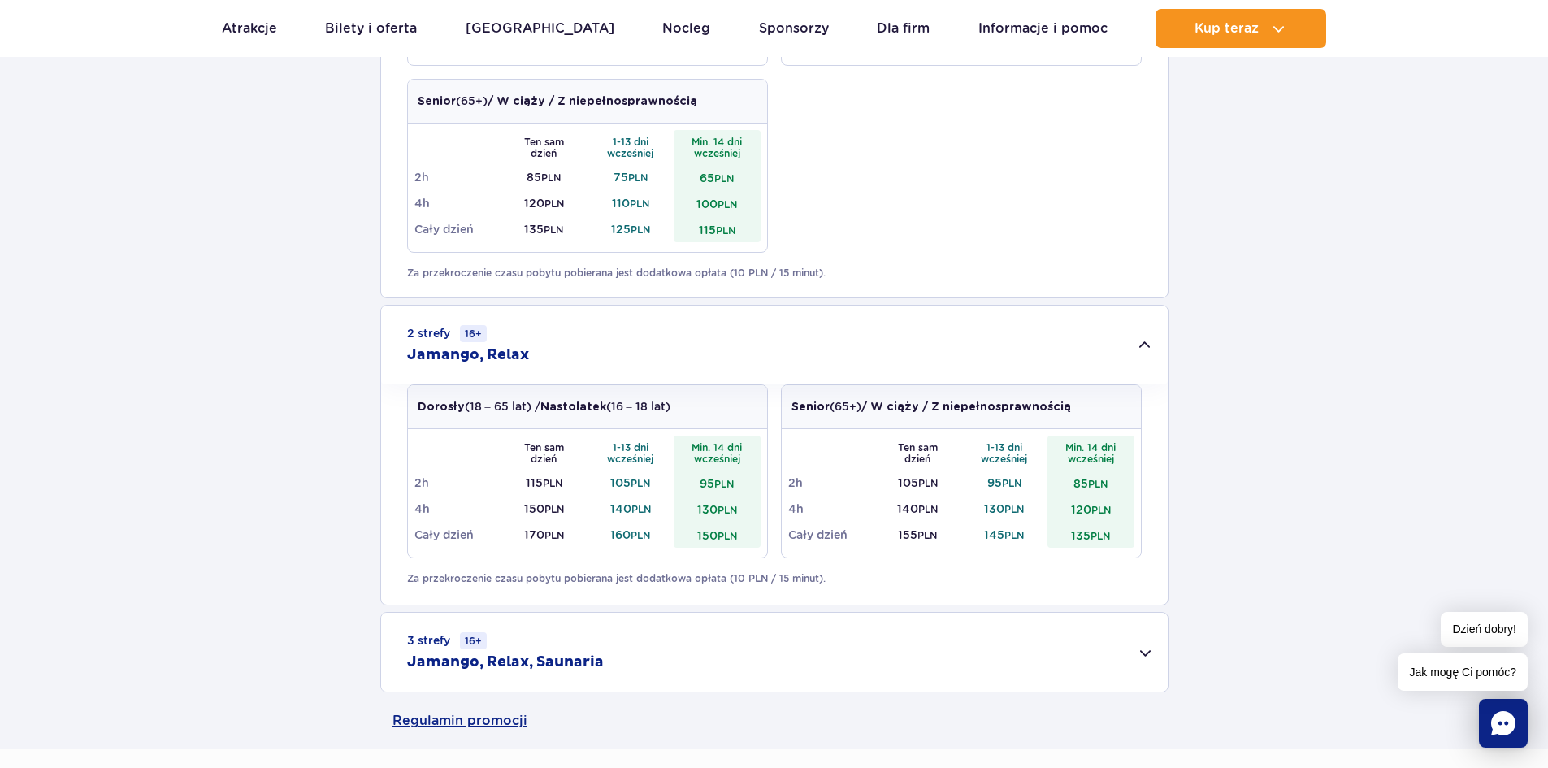
click at [1136, 661] on div "3 strefy 16+ Jamango, Relax, Saunaria" at bounding box center [774, 652] width 787 height 79
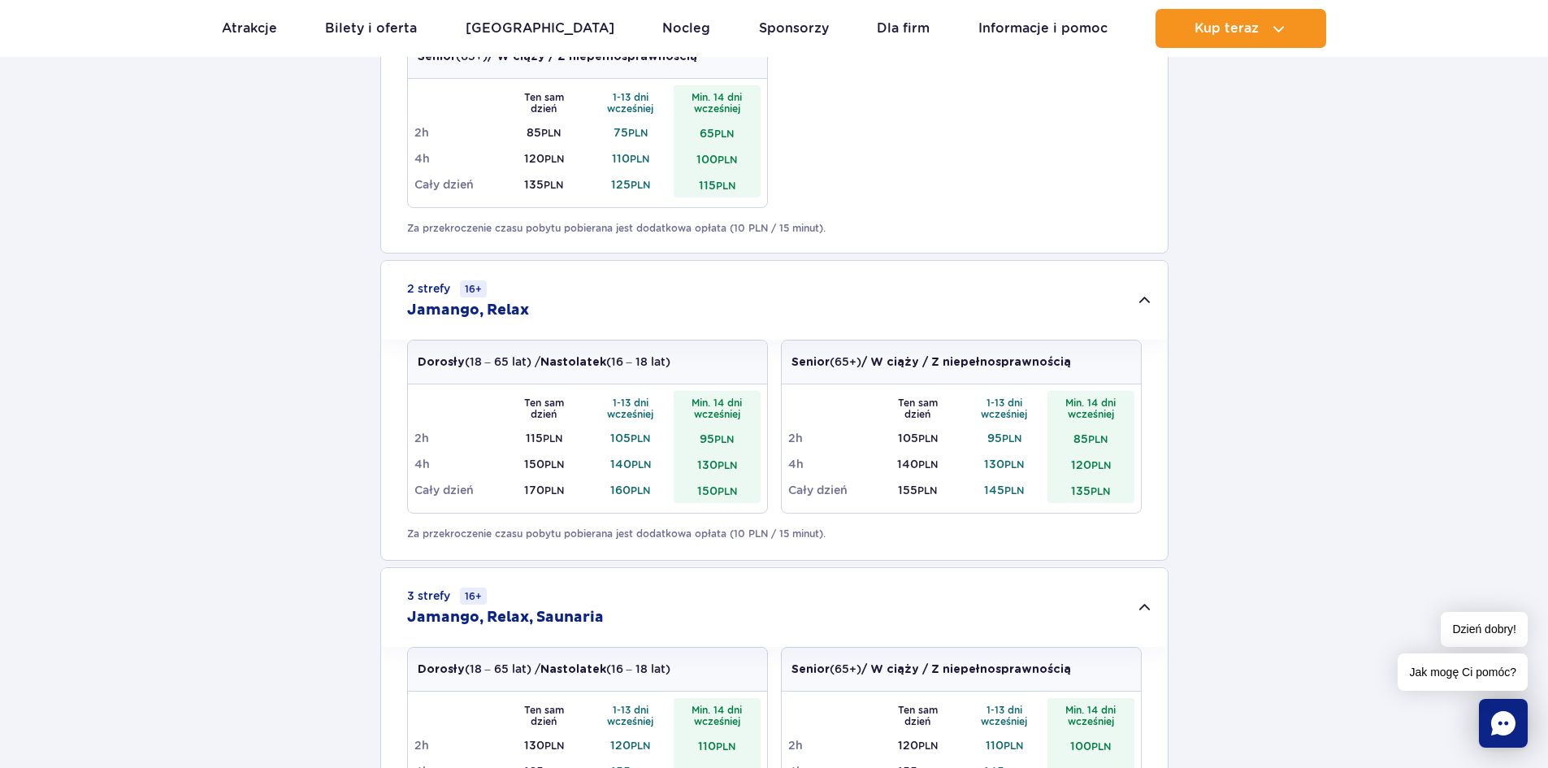
scroll to position [1056, 0]
